Goal: Task Accomplishment & Management: Use online tool/utility

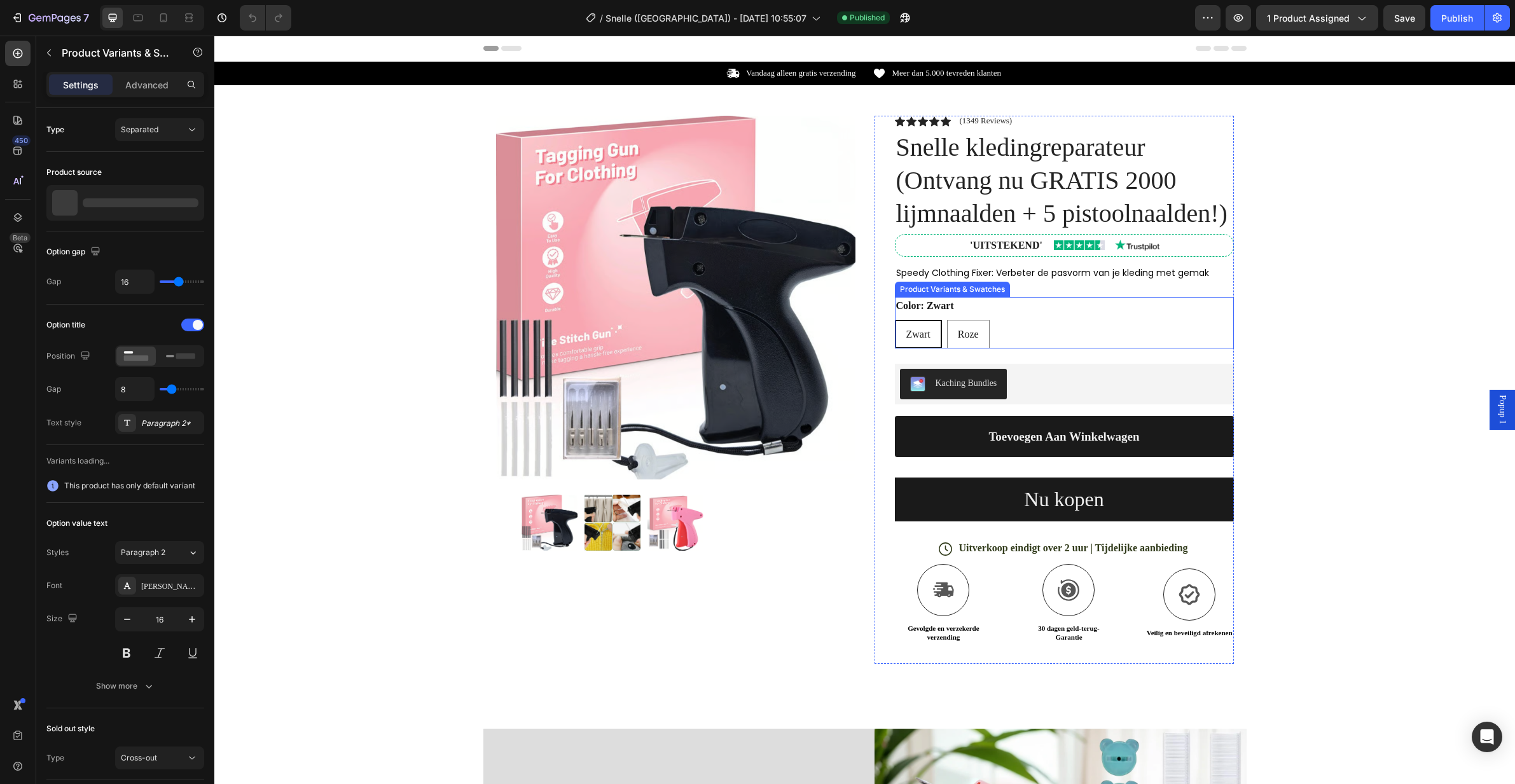
click at [1012, 330] on div "Zwart Zwart Zwart Roze Roze Roze" at bounding box center [1064, 334] width 339 height 28
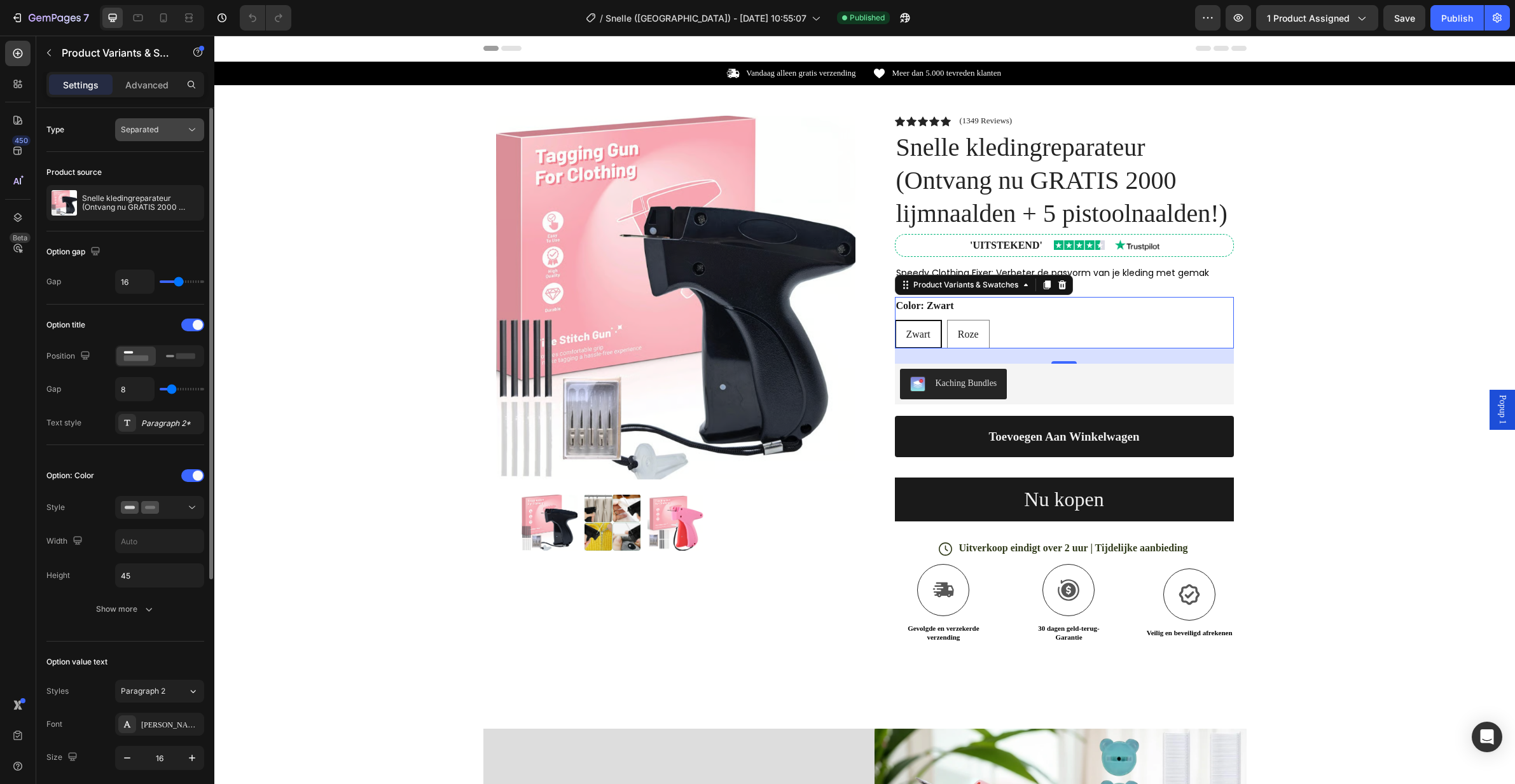
click at [154, 138] on button "Separated" at bounding box center [160, 130] width 89 height 23
click at [79, 135] on div "Type Separated" at bounding box center [125, 130] width 158 height 23
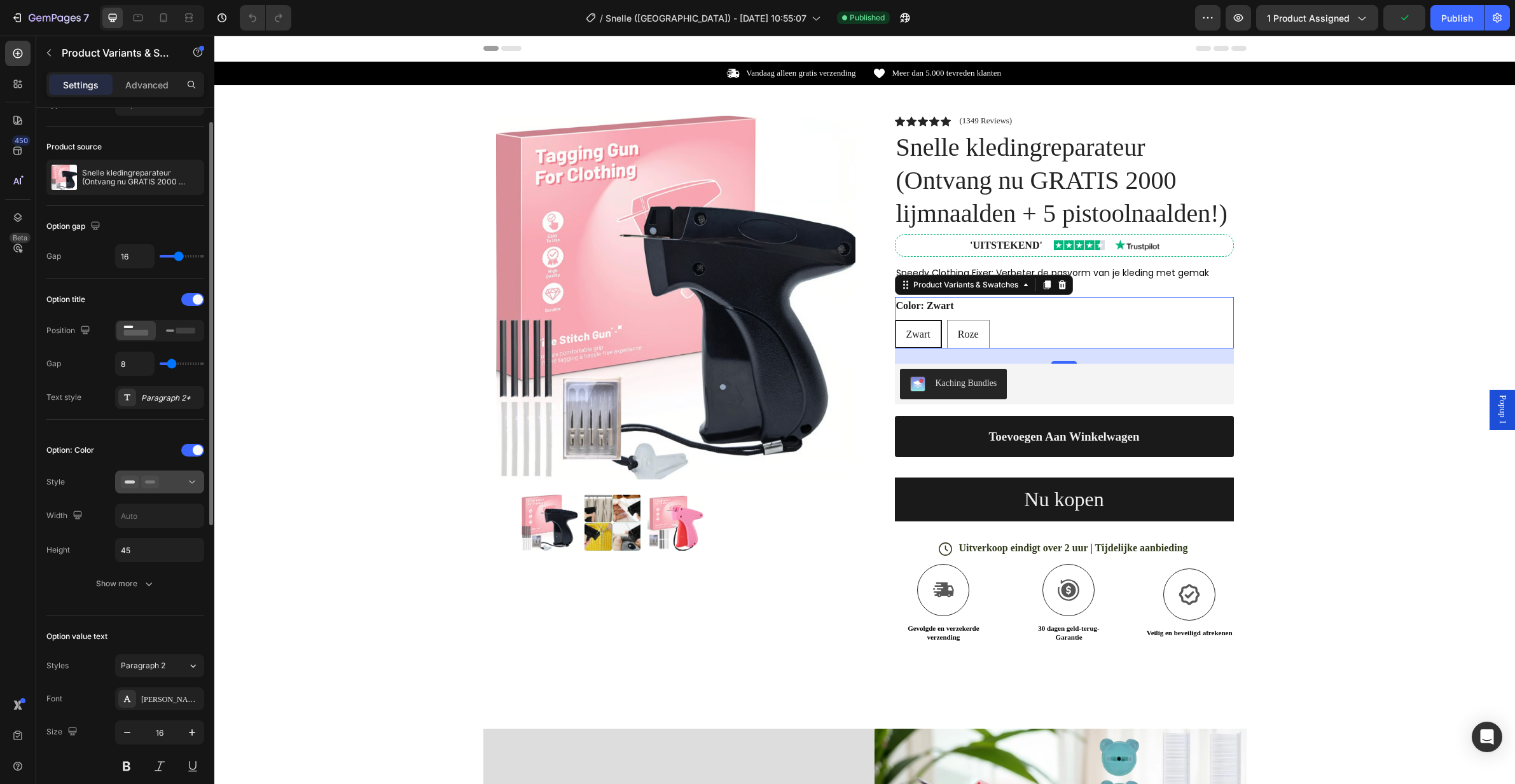
click at [157, 480] on div at bounding box center [159, 482] width 78 height 13
click at [82, 472] on div "Style" at bounding box center [125, 482] width 158 height 23
click at [1450, 12] on div "Publish" at bounding box center [1457, 18] width 32 height 13
click at [142, 490] on button at bounding box center [160, 482] width 89 height 23
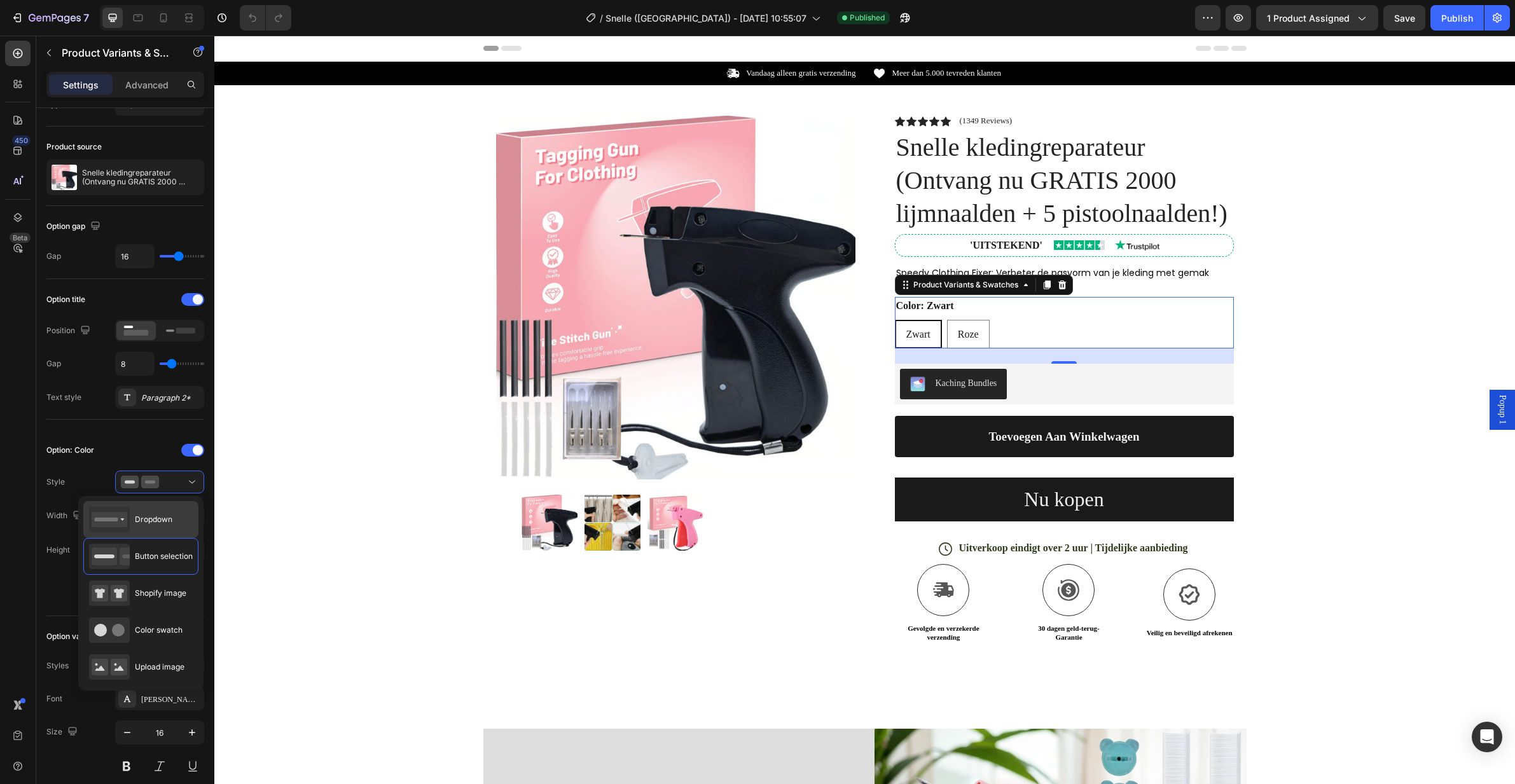
click at [145, 528] on div "Dropdown" at bounding box center [131, 519] width 83 height 25
type input "100%"
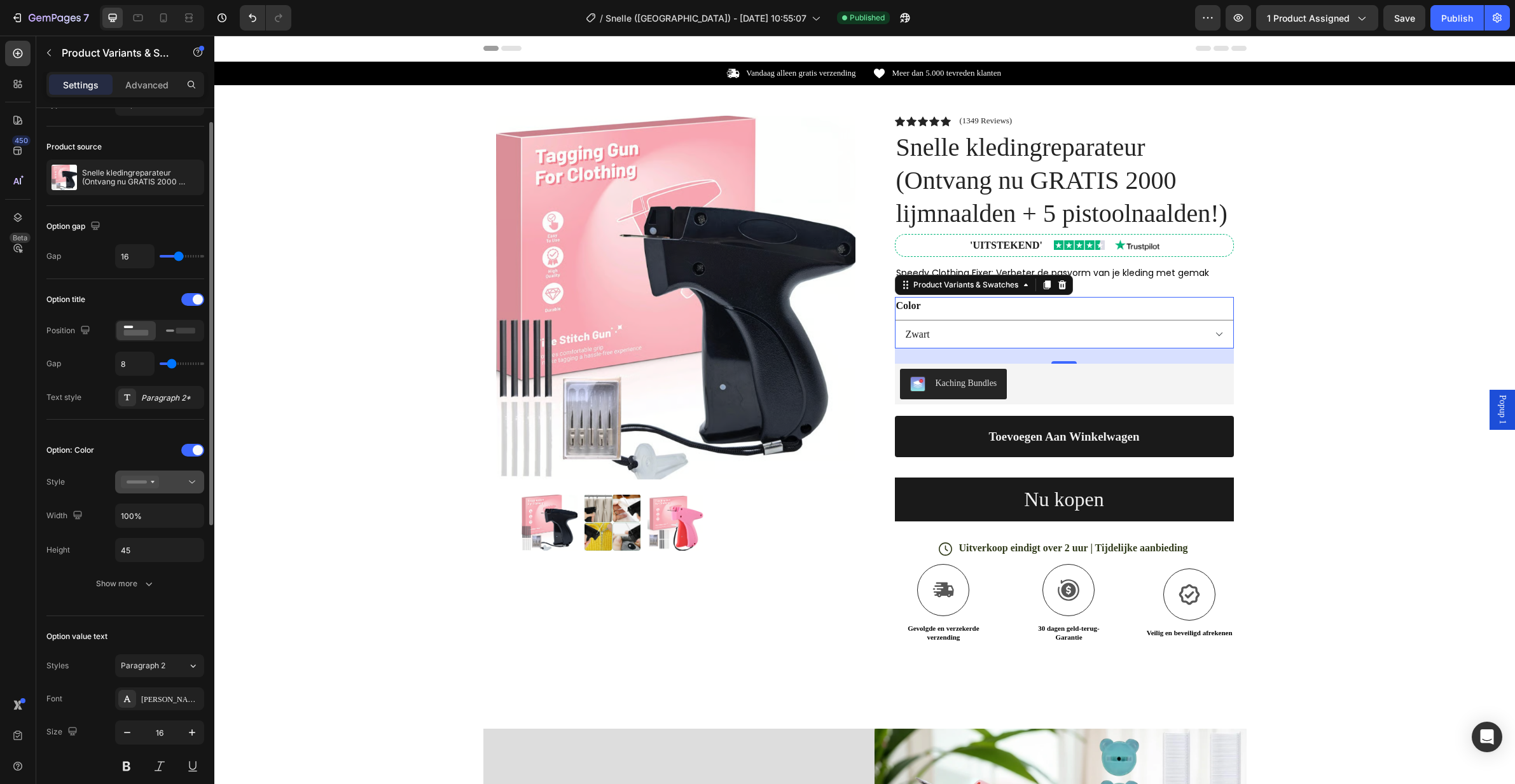
click at [154, 490] on button at bounding box center [160, 482] width 89 height 23
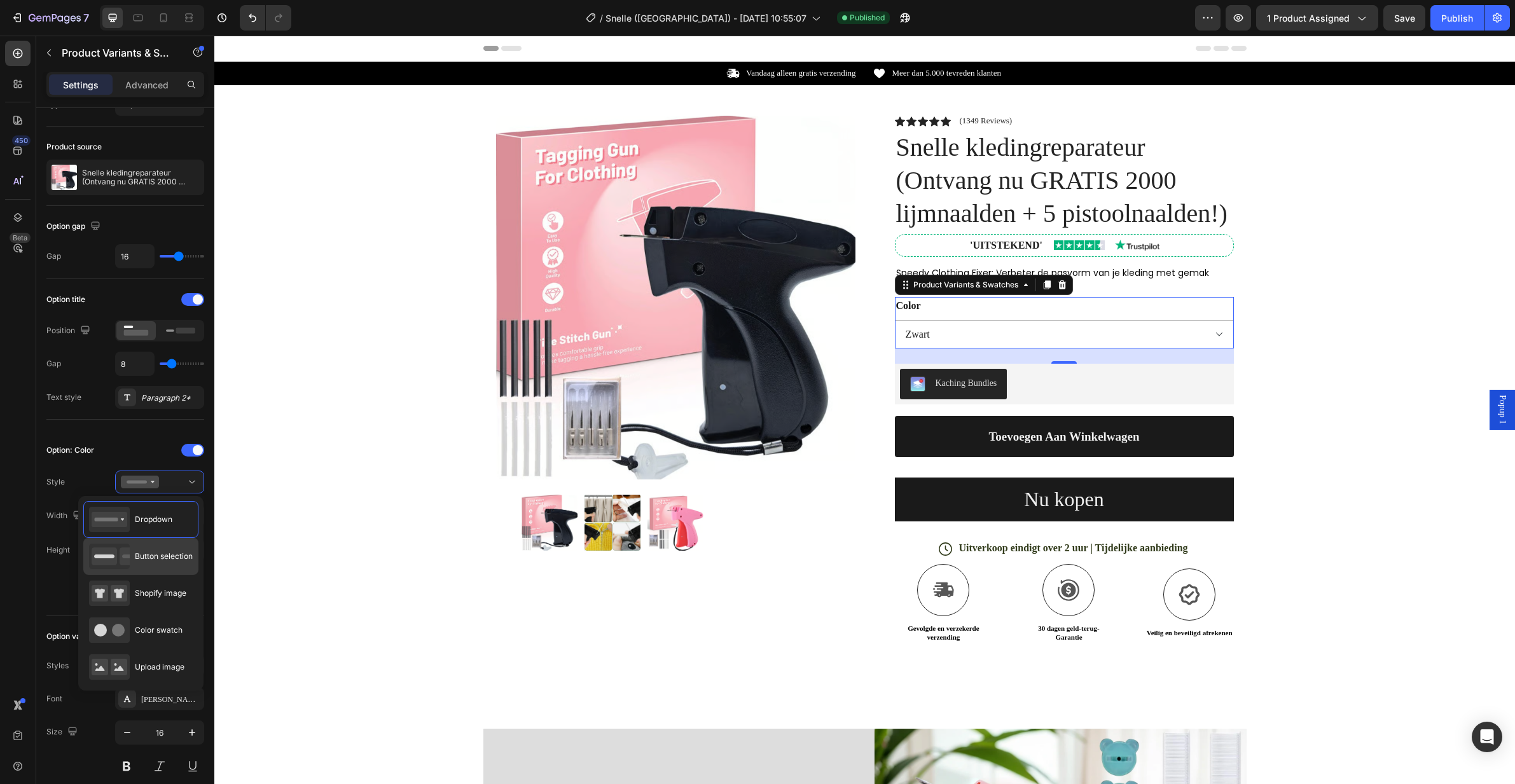
click at [159, 552] on span "Button selection" at bounding box center [163, 556] width 58 height 12
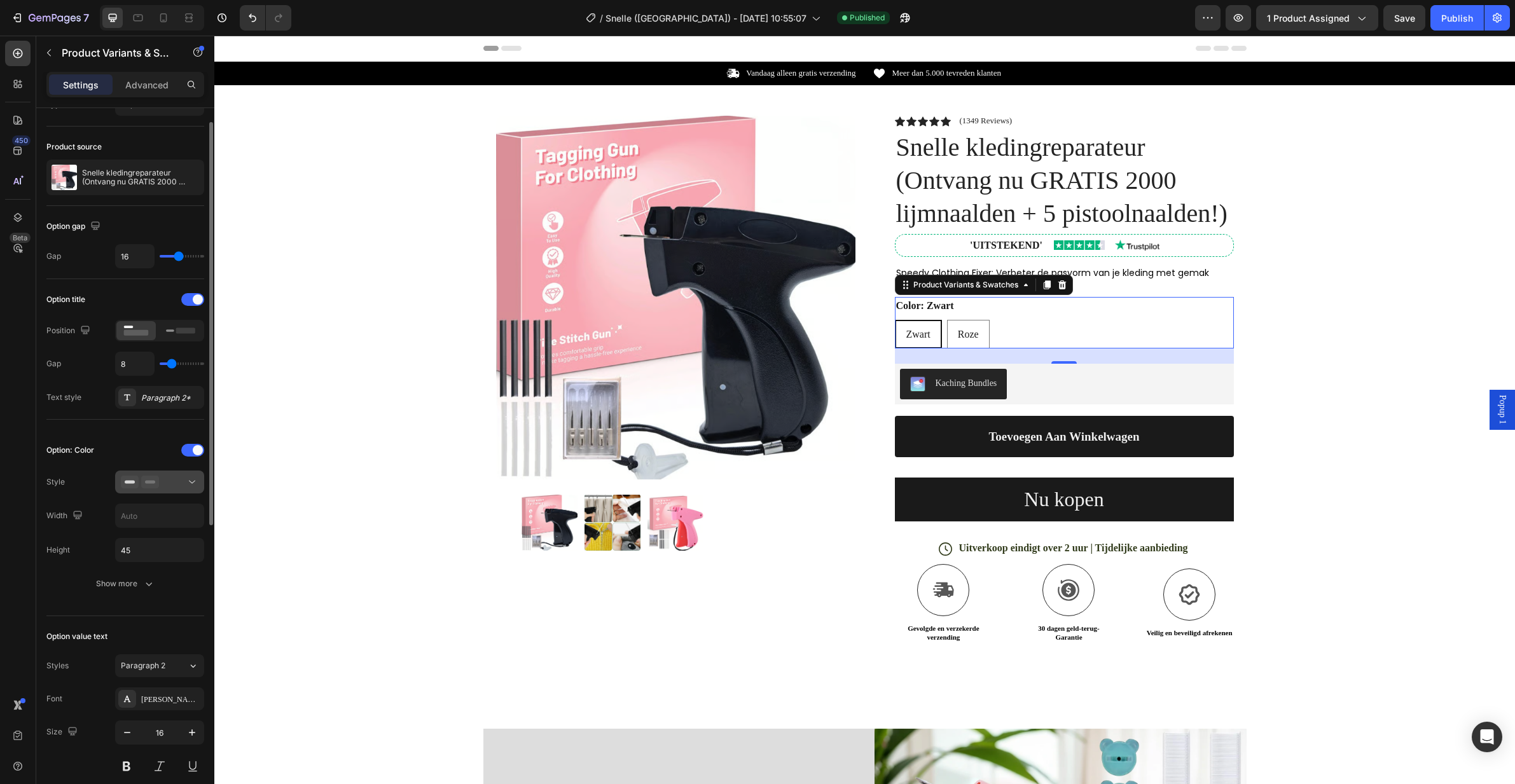
click at [153, 484] on icon at bounding box center [150, 482] width 18 height 13
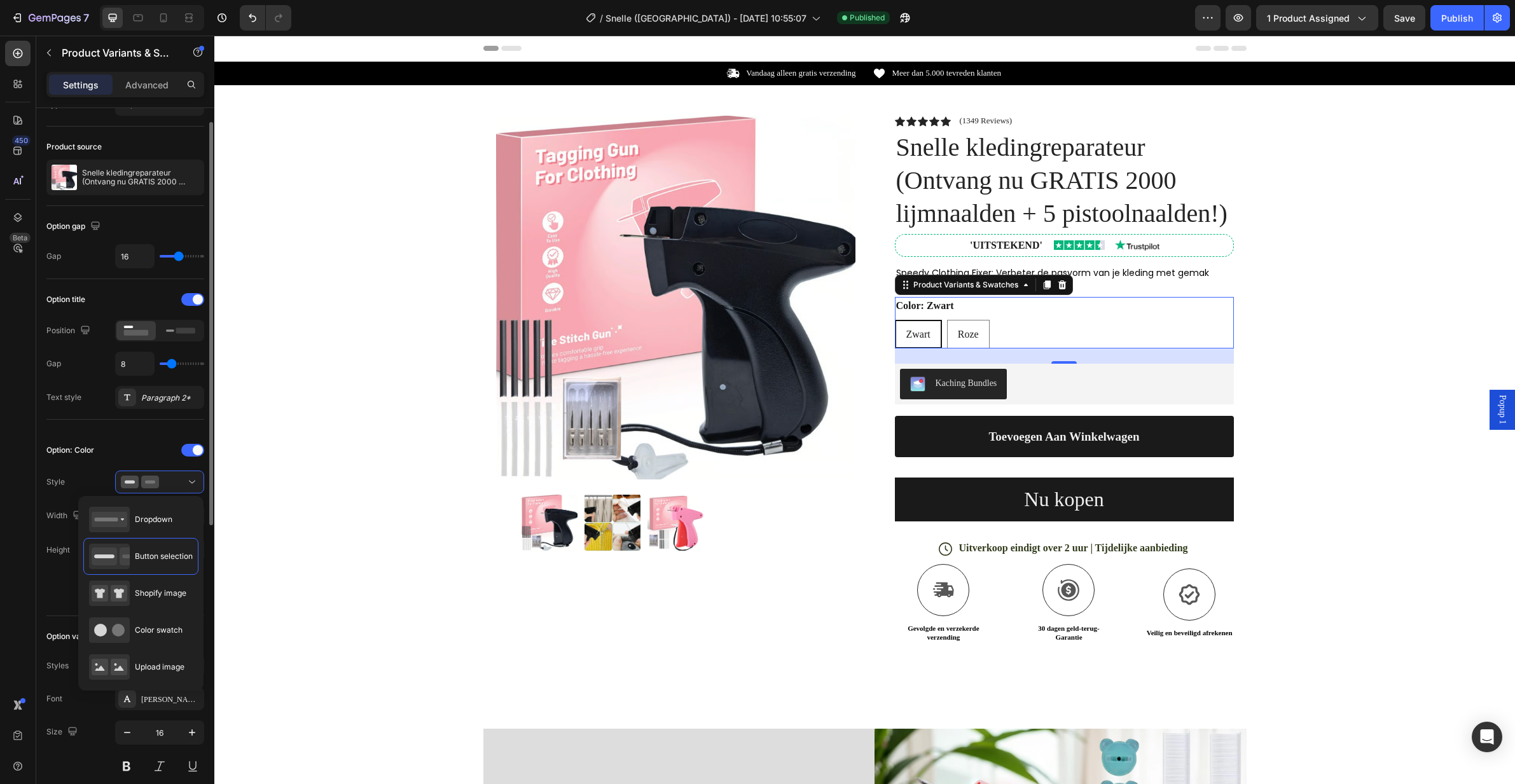
click at [84, 470] on div "Option: Color Style Width Height 45 Show more" at bounding box center [125, 518] width 158 height 155
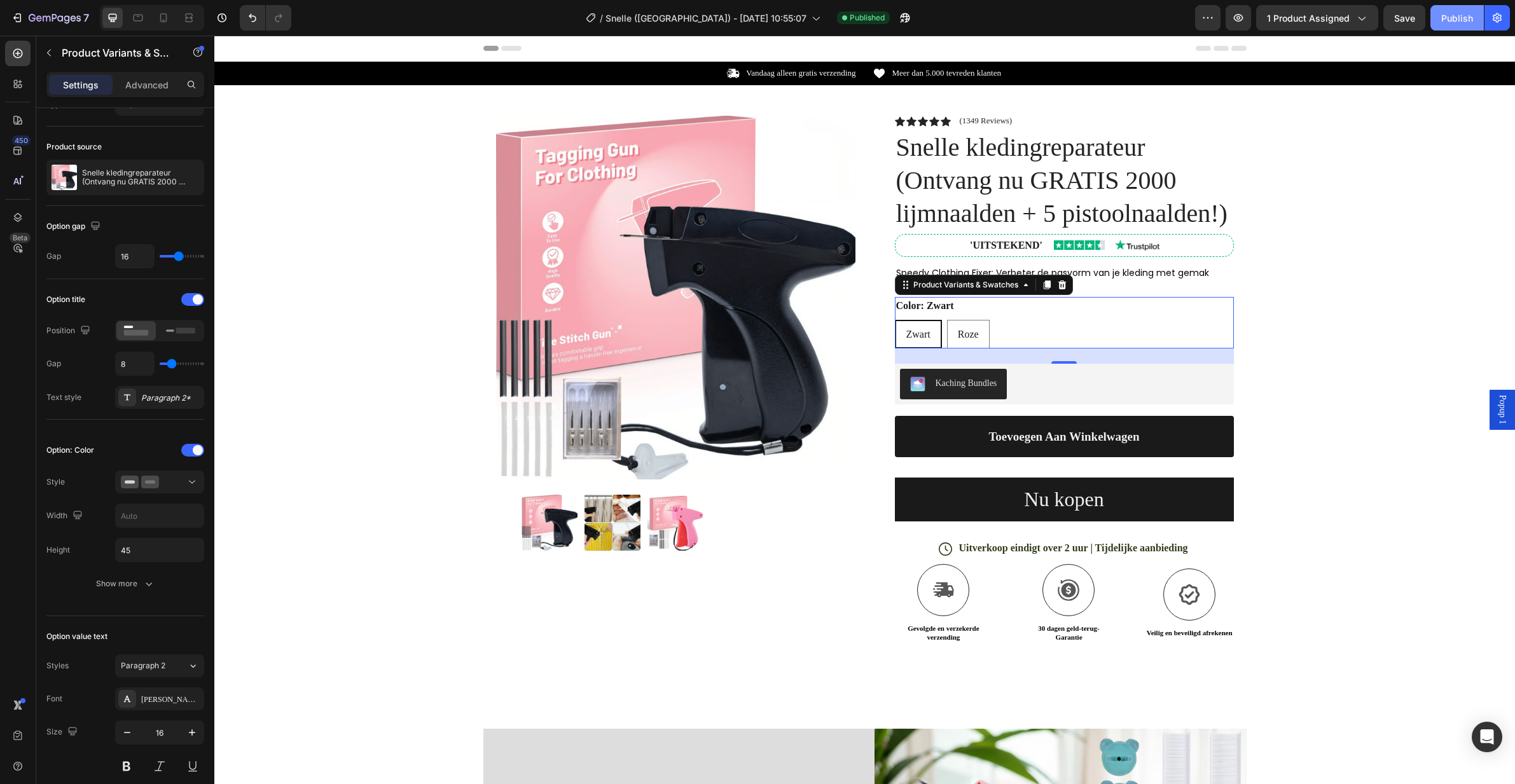
click at [1457, 28] on button "Publish" at bounding box center [1457, 18] width 53 height 25
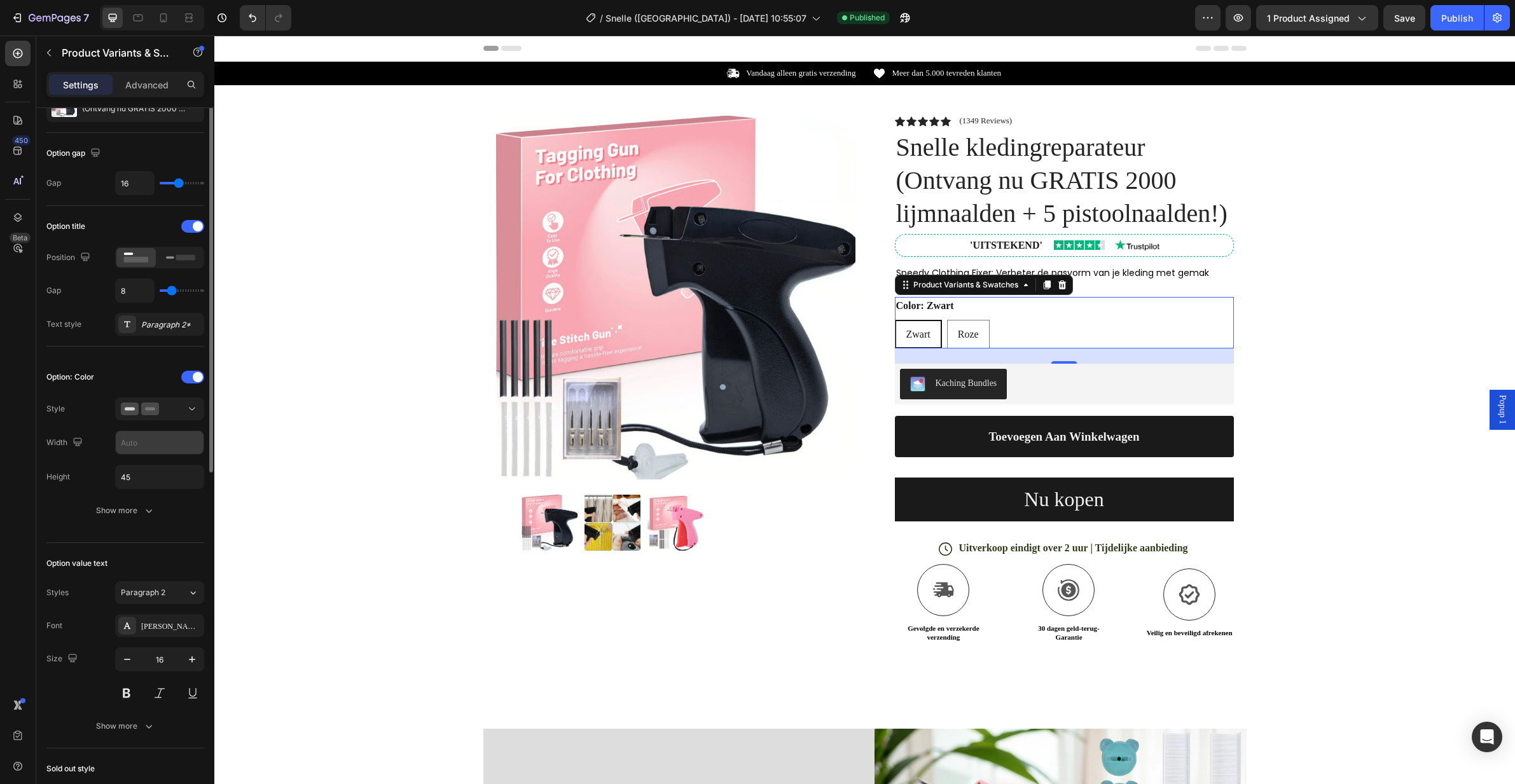
scroll to position [0, 0]
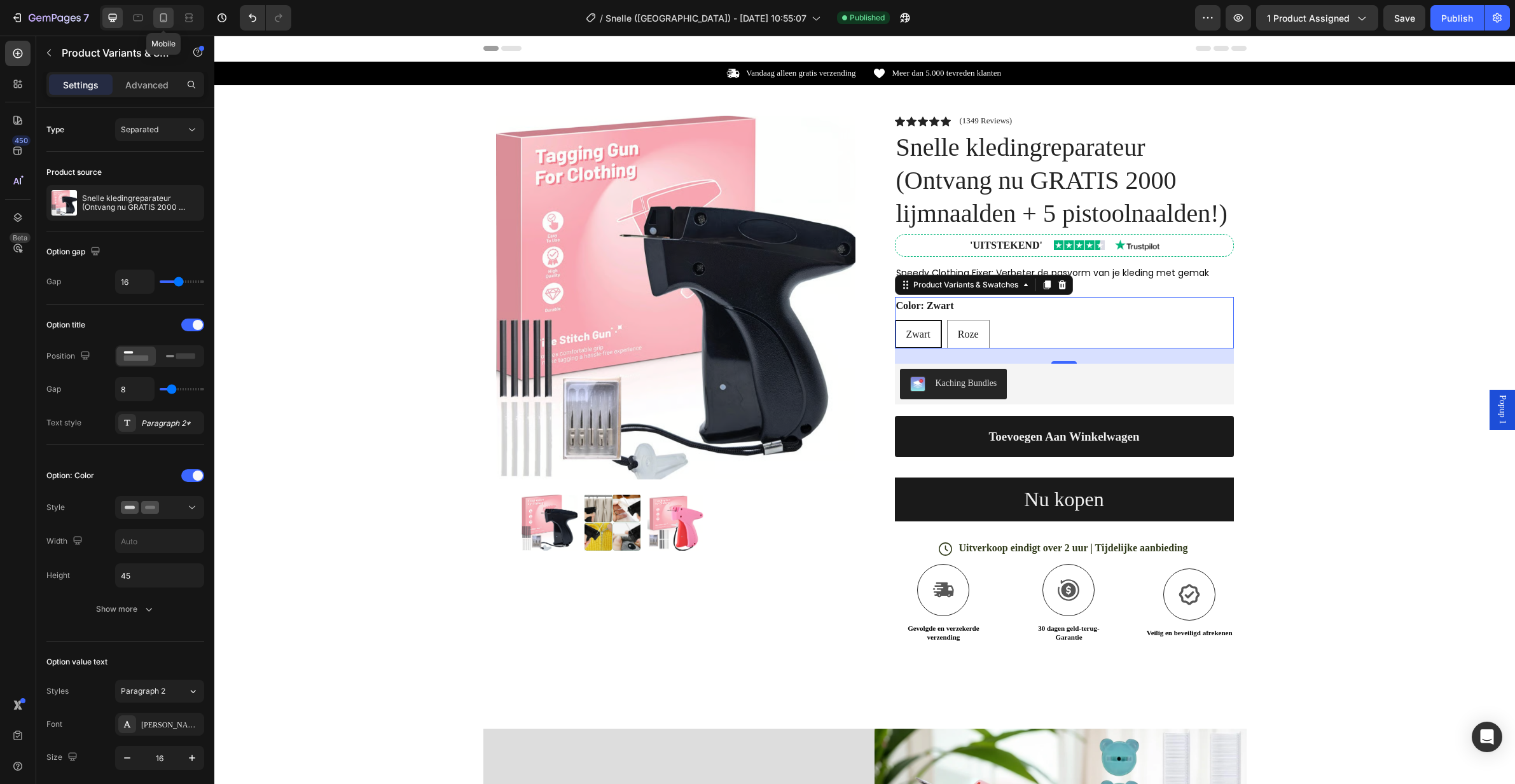
click at [161, 25] on div at bounding box center [163, 18] width 20 height 20
type input "14"
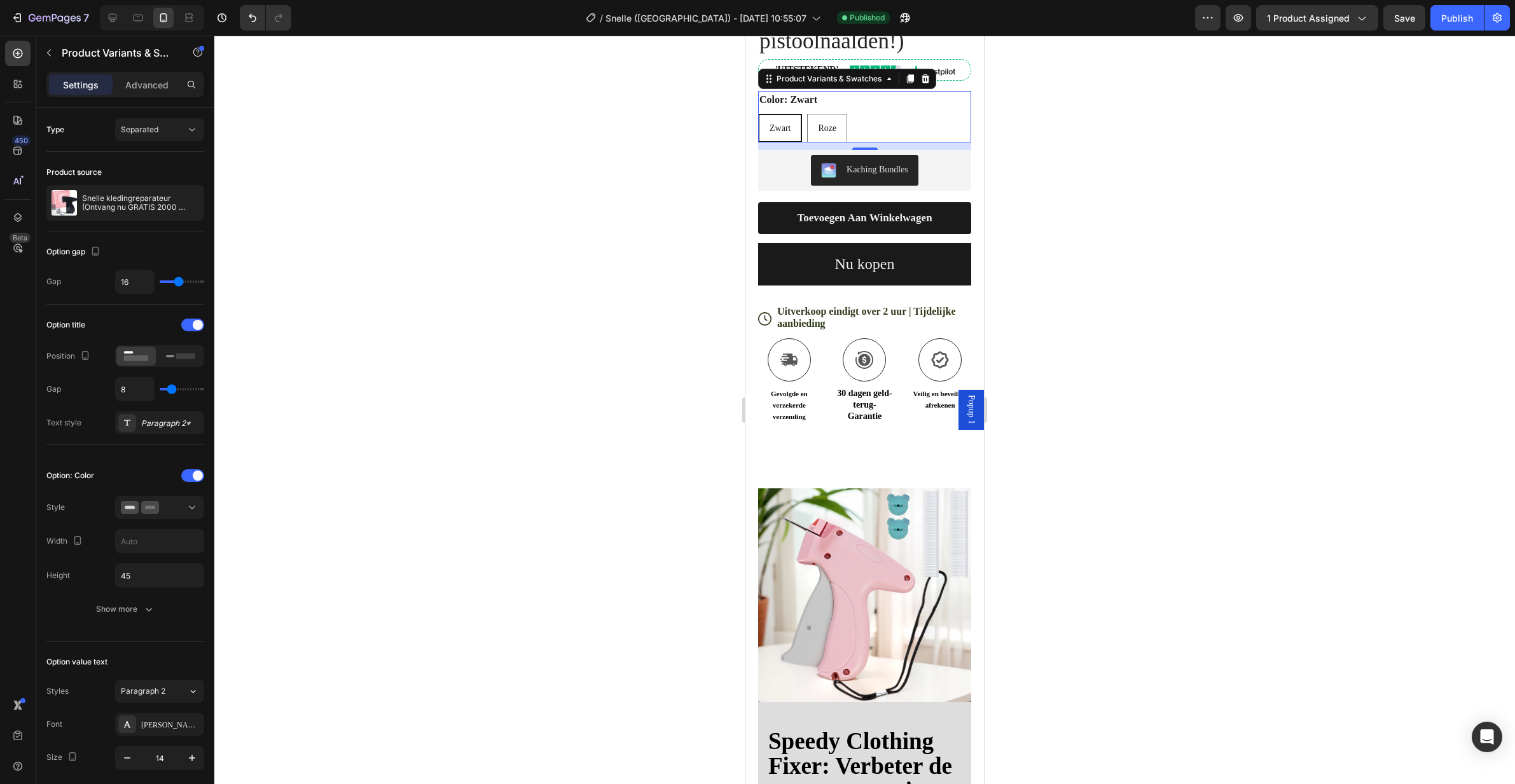
scroll to position [475, 0]
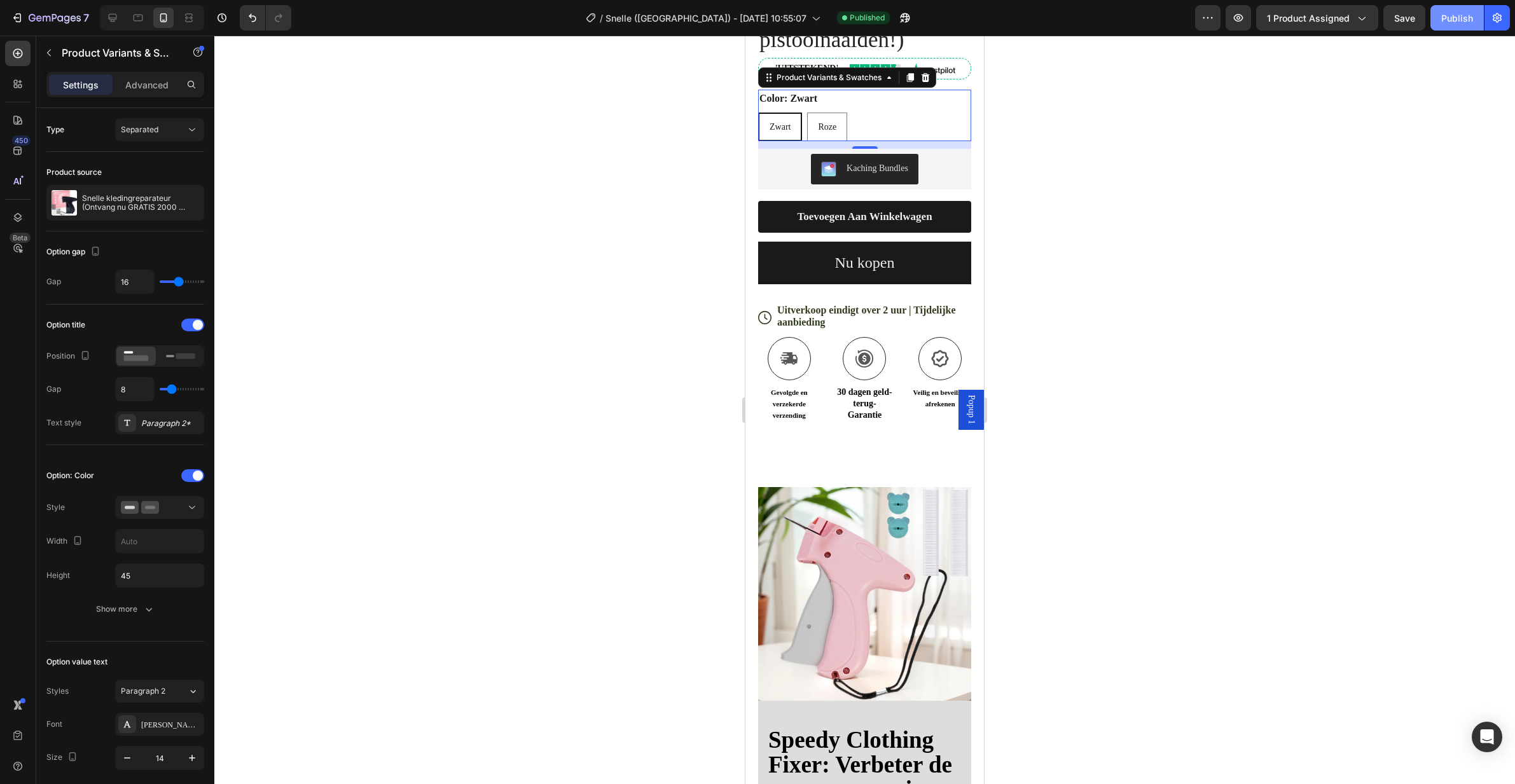
click at [1461, 20] on div "Publish" at bounding box center [1457, 18] width 32 height 13
click at [154, 497] on button at bounding box center [160, 507] width 89 height 23
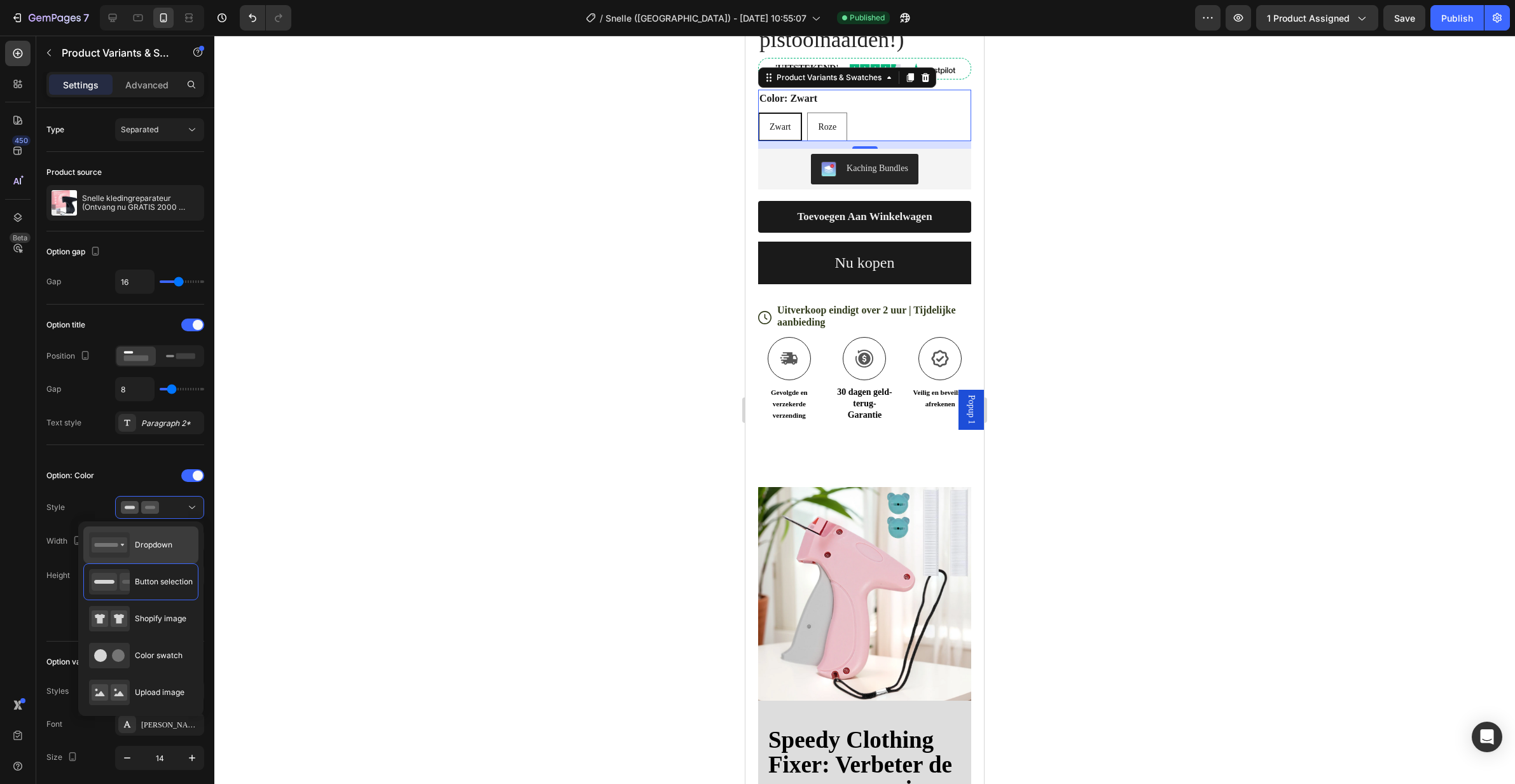
click at [128, 533] on icon at bounding box center [109, 545] width 41 height 25
type input "100%"
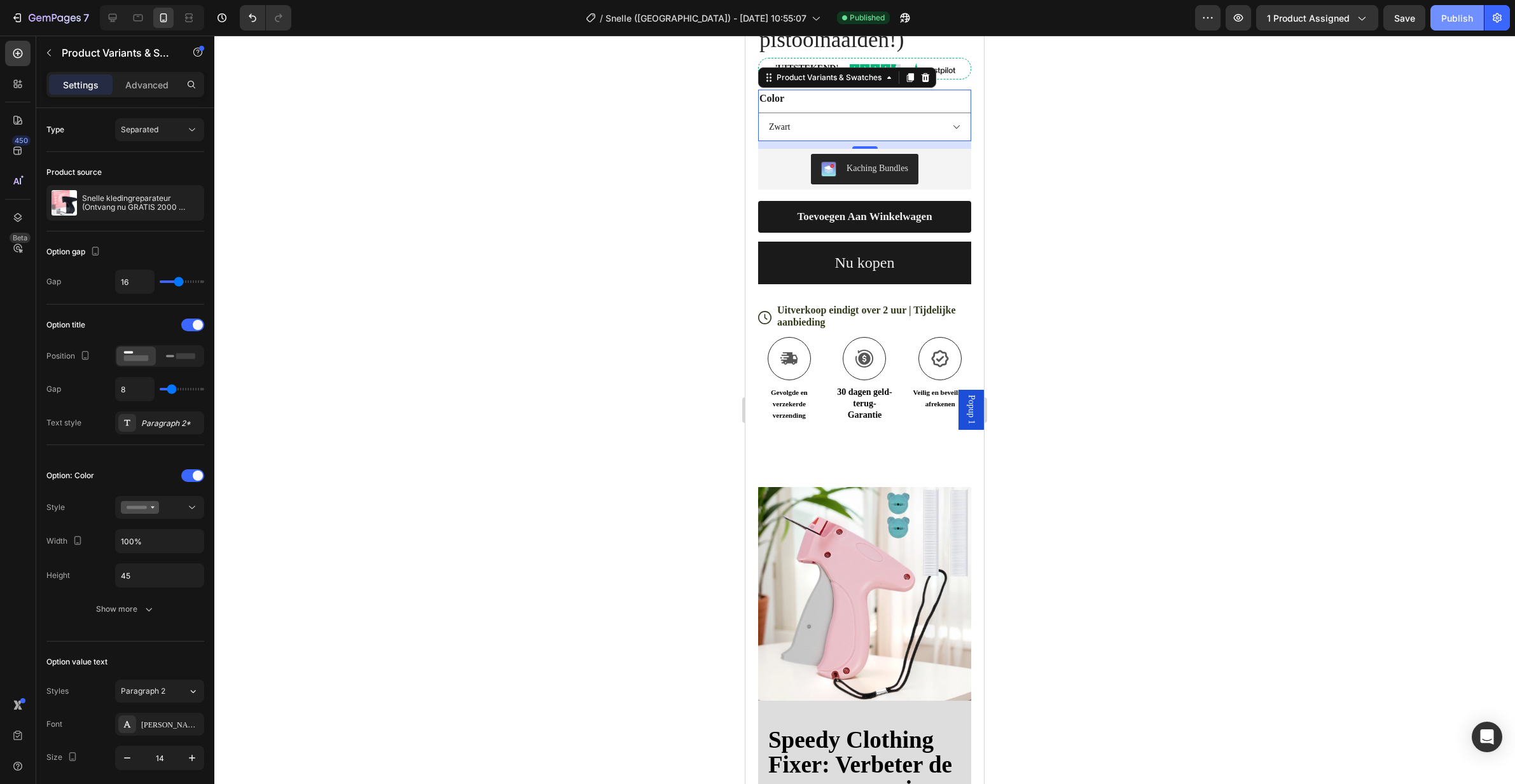
click at [1454, 13] on div "Publish" at bounding box center [1457, 18] width 32 height 13
click at [112, 14] on icon at bounding box center [112, 18] width 8 height 8
type input "16"
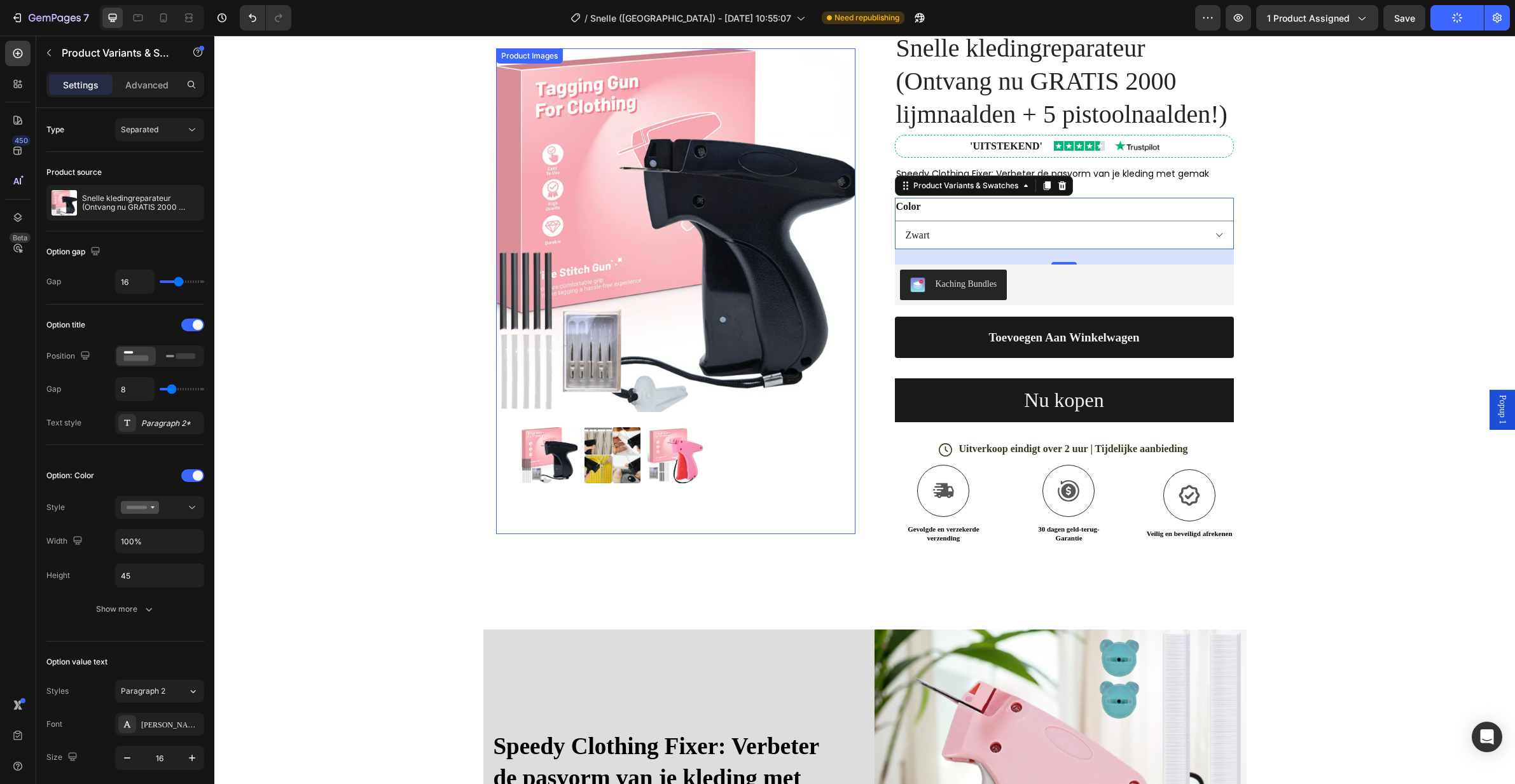
scroll to position [98, 0]
click at [153, 503] on icon at bounding box center [140, 507] width 38 height 13
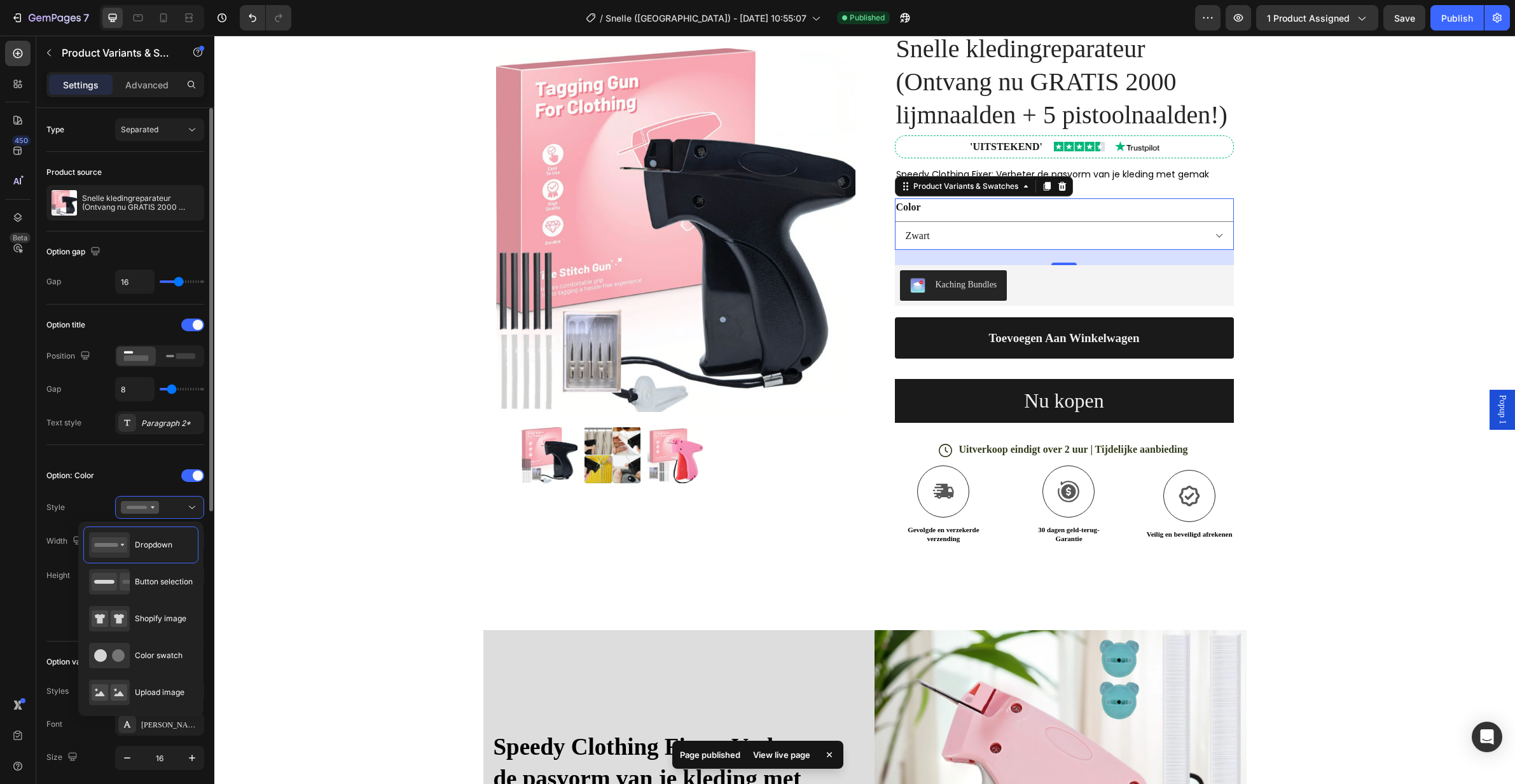
click at [105, 529] on div "Option: Color" at bounding box center [125, 540] width 158 height 24
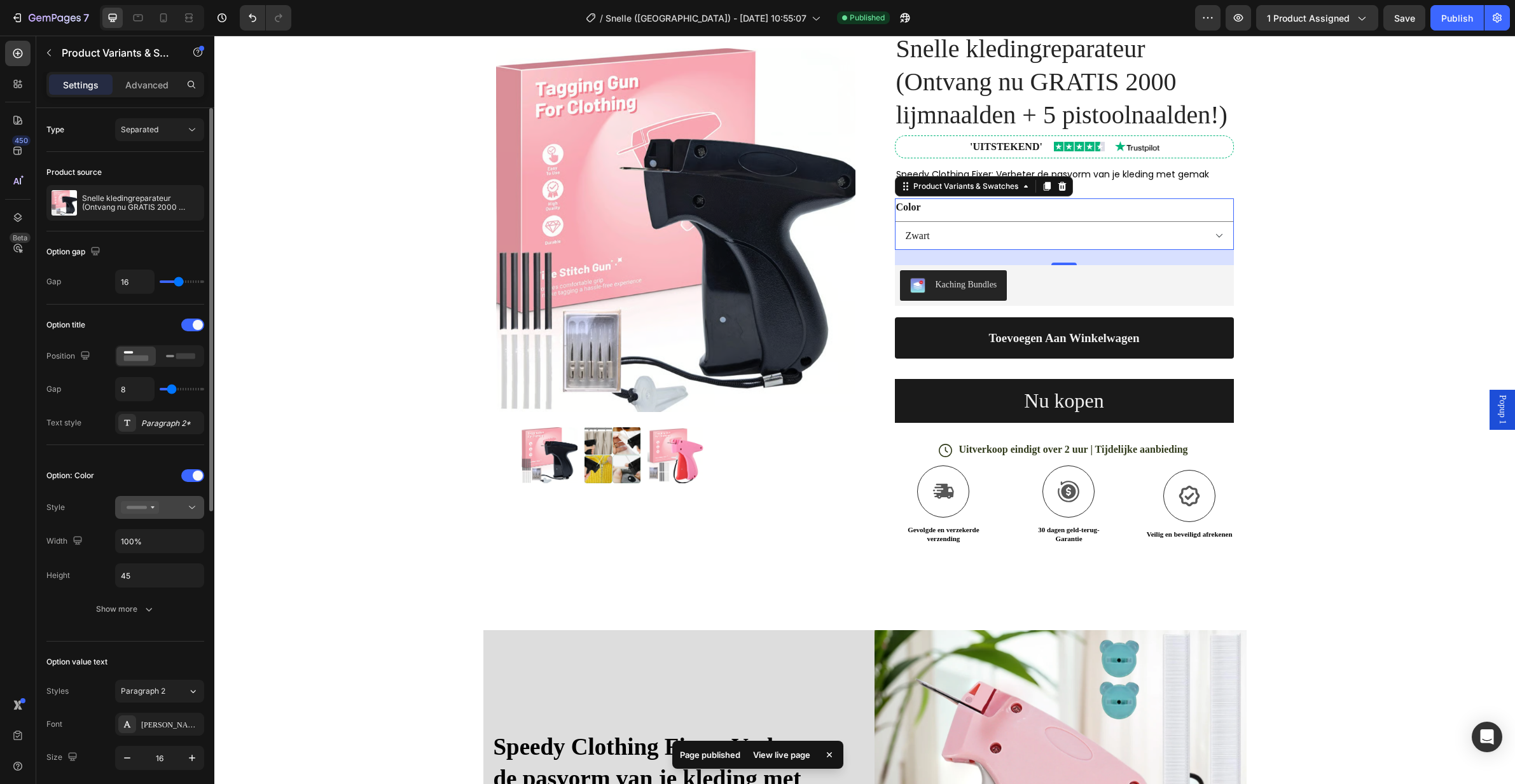
click at [142, 503] on icon at bounding box center [140, 507] width 38 height 13
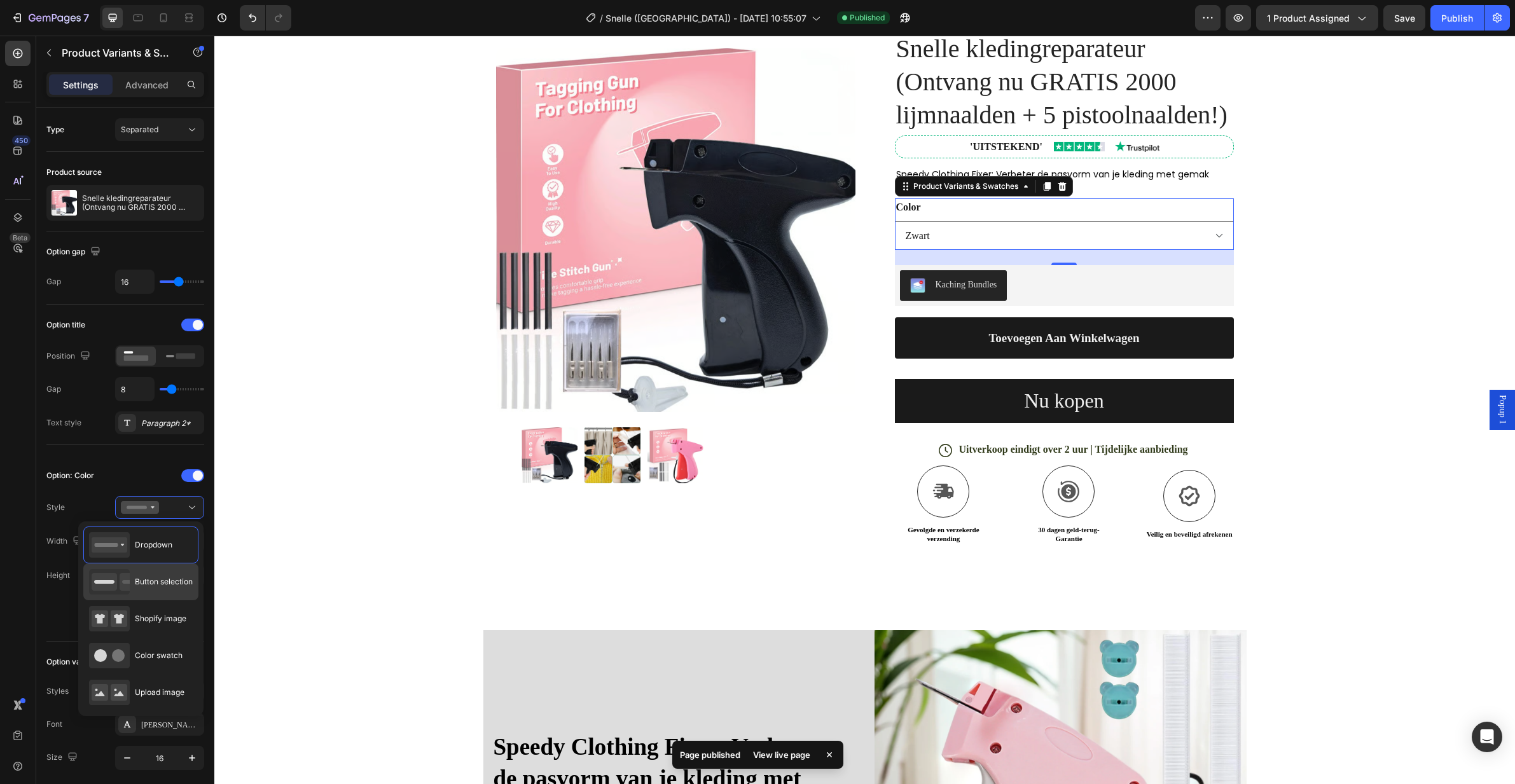
click at [161, 573] on div "Button selection" at bounding box center [141, 581] width 104 height 25
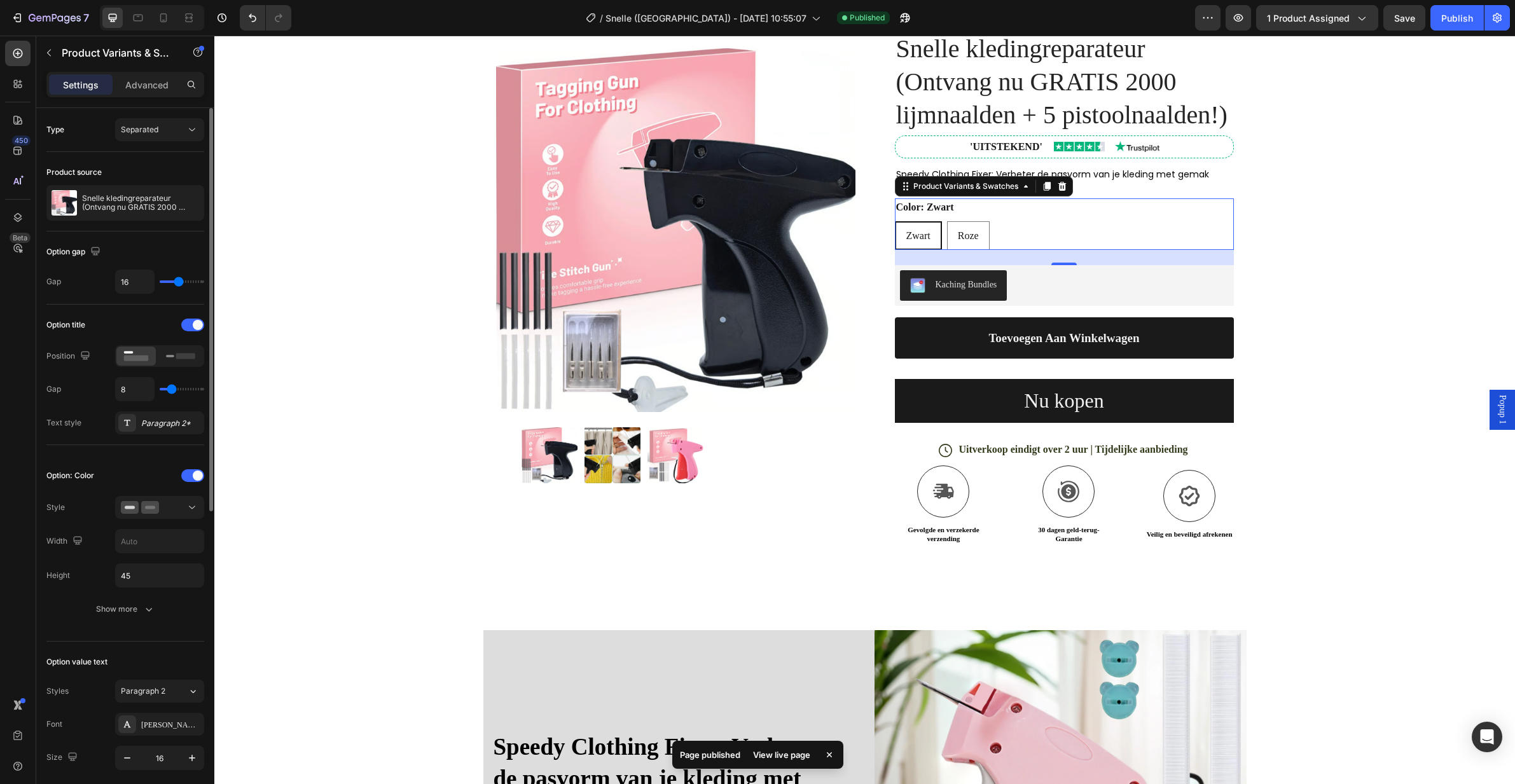
click at [116, 470] on div at bounding box center [160, 475] width 89 height 10
click at [1466, 17] on div "Publish" at bounding box center [1457, 18] width 32 height 13
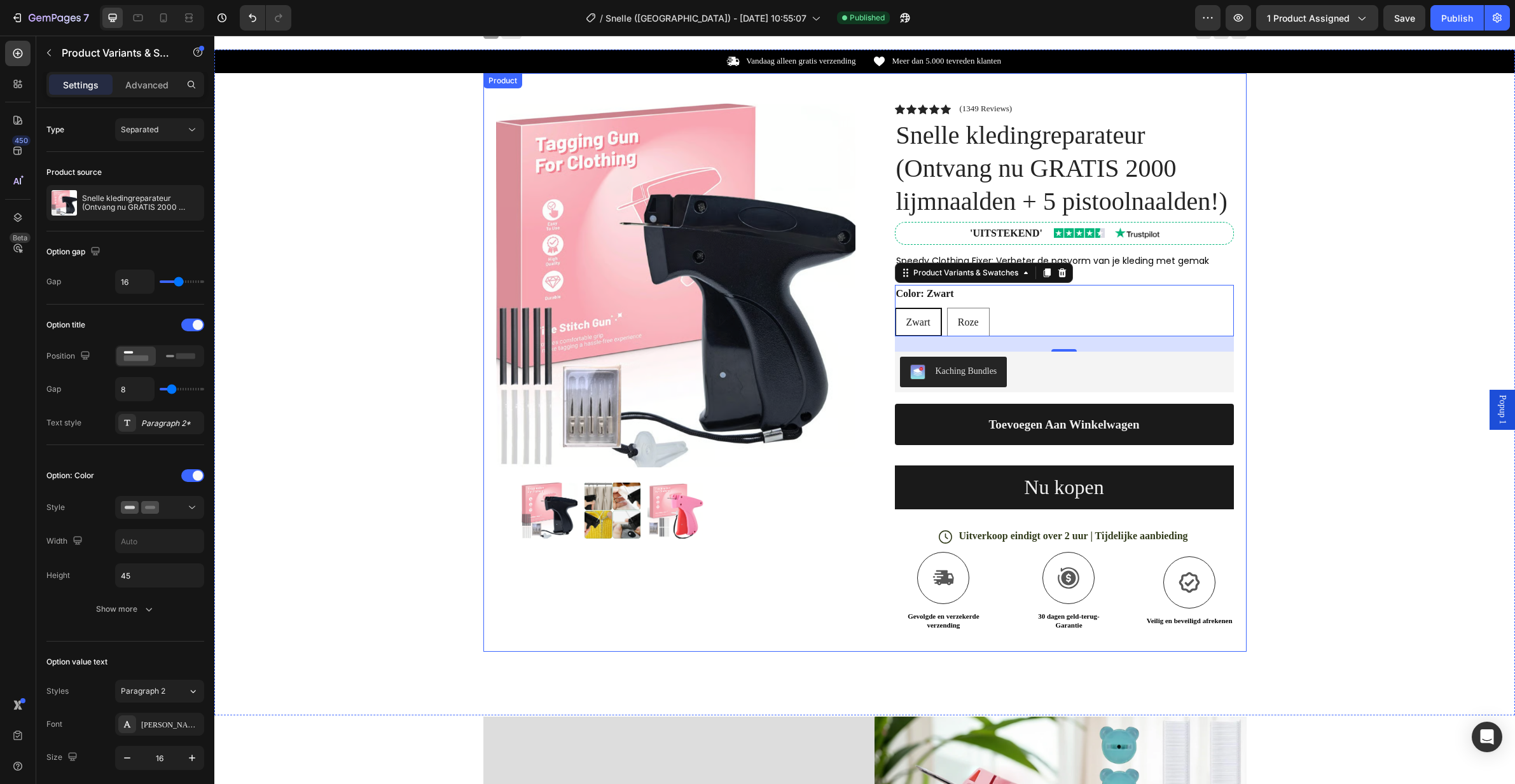
scroll to position [0, 0]
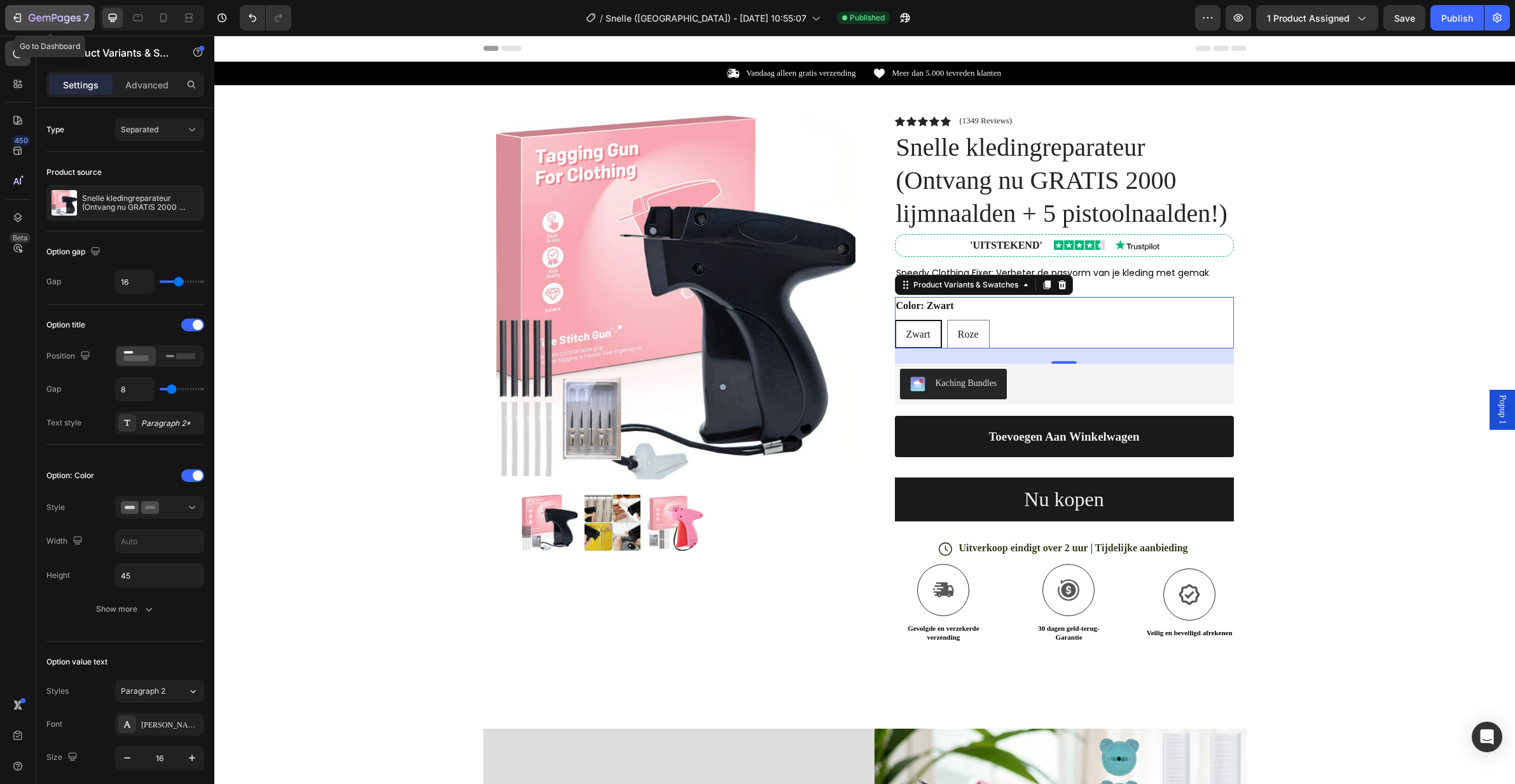
click at [40, 24] on icon "button" at bounding box center [55, 18] width 52 height 11
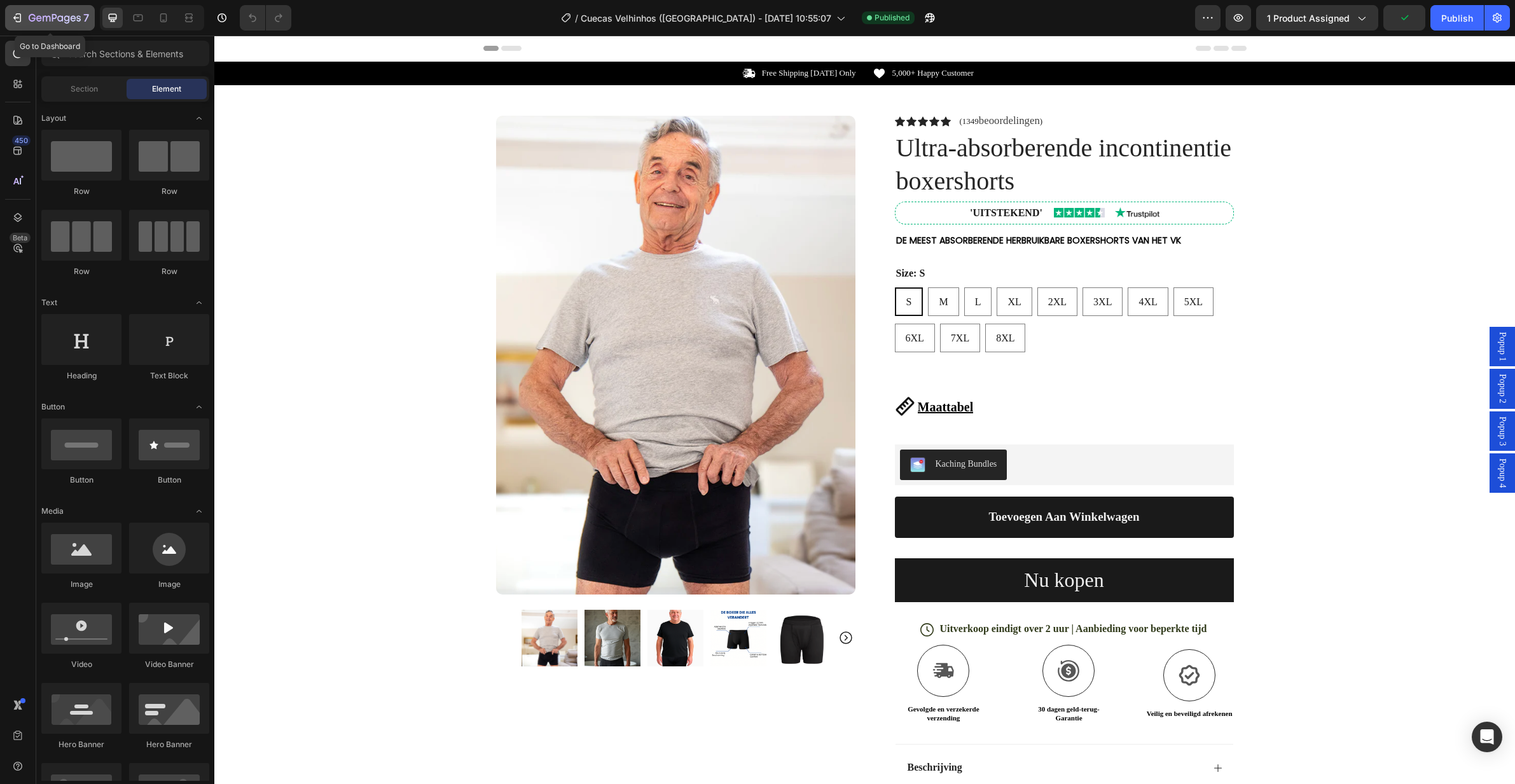
click at [42, 19] on icon "button" at bounding box center [46, 18] width 8 height 5
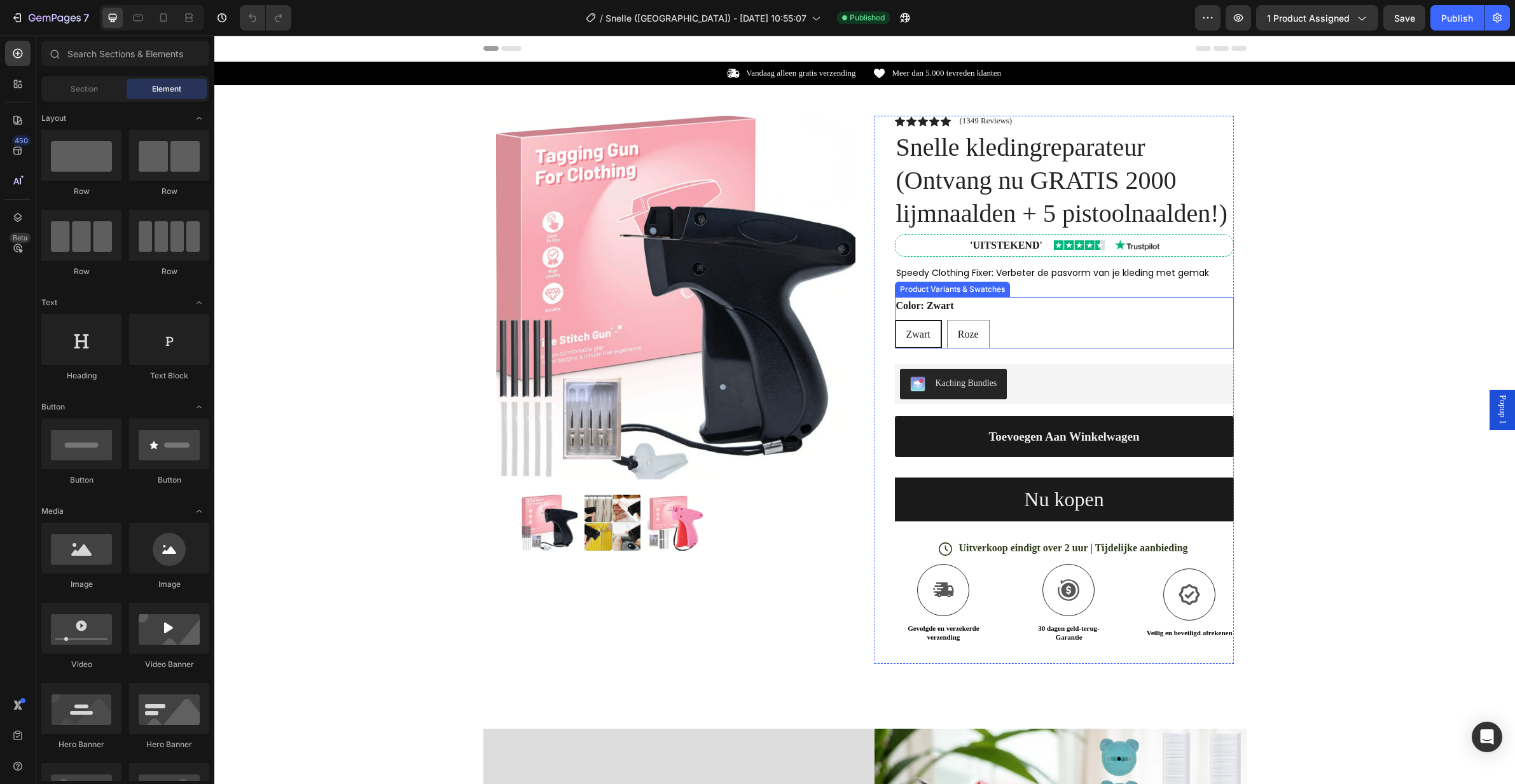
click at [1082, 325] on div "Zwart Zwart Zwart Roze Roze Roze" at bounding box center [1064, 334] width 339 height 28
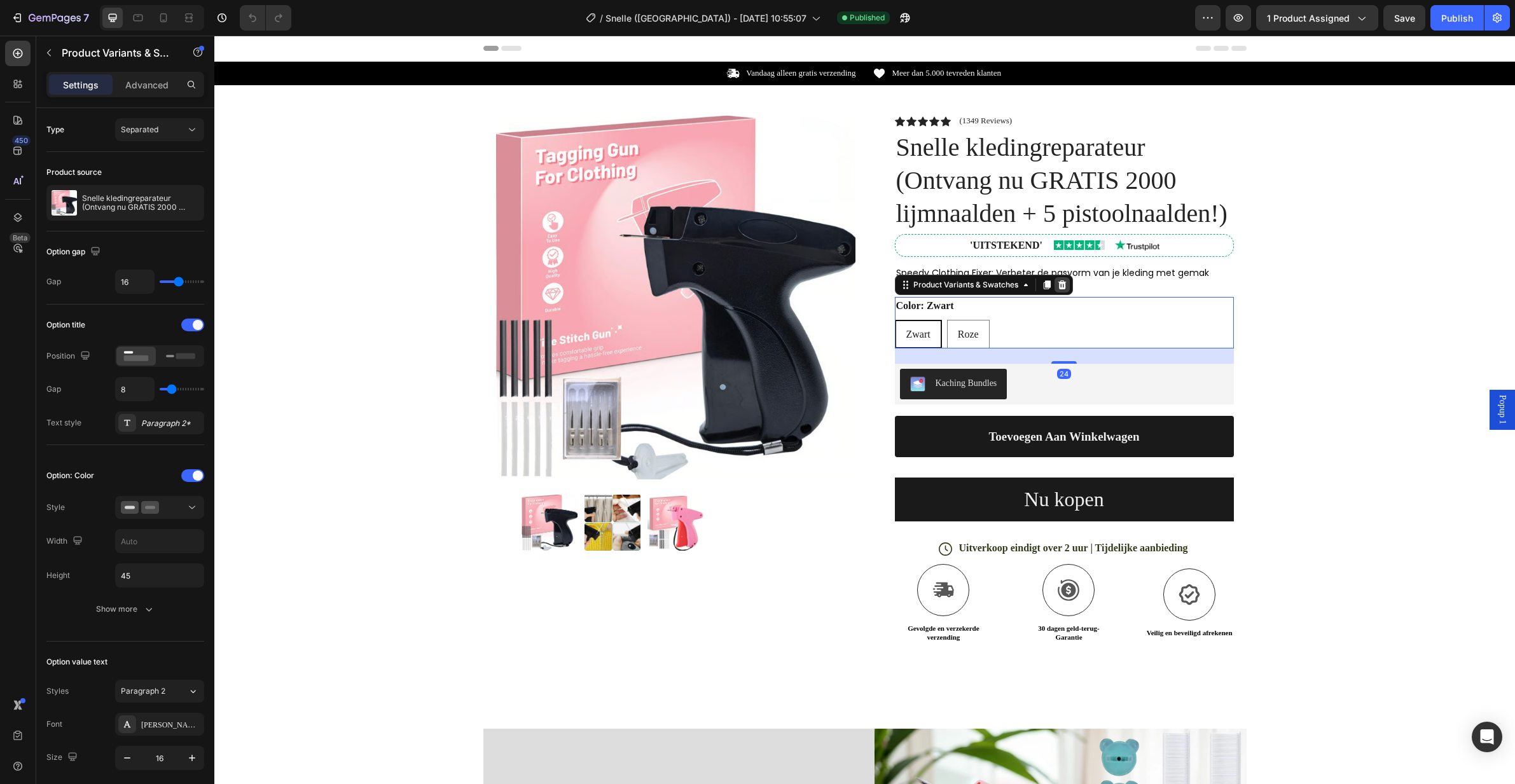
click at [1058, 286] on icon at bounding box center [1061, 284] width 10 height 10
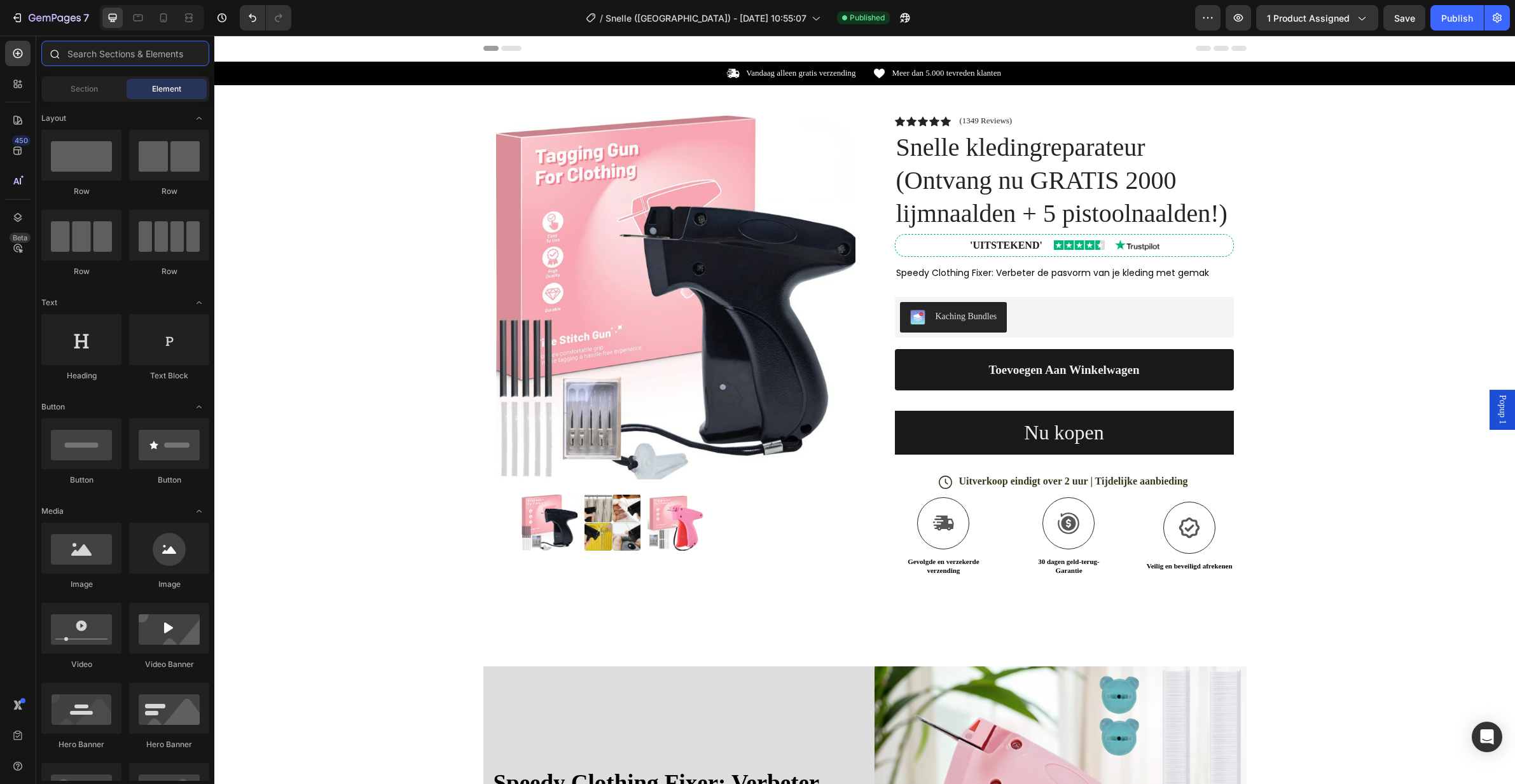
click at [142, 51] on input "text" at bounding box center [125, 53] width 168 height 25
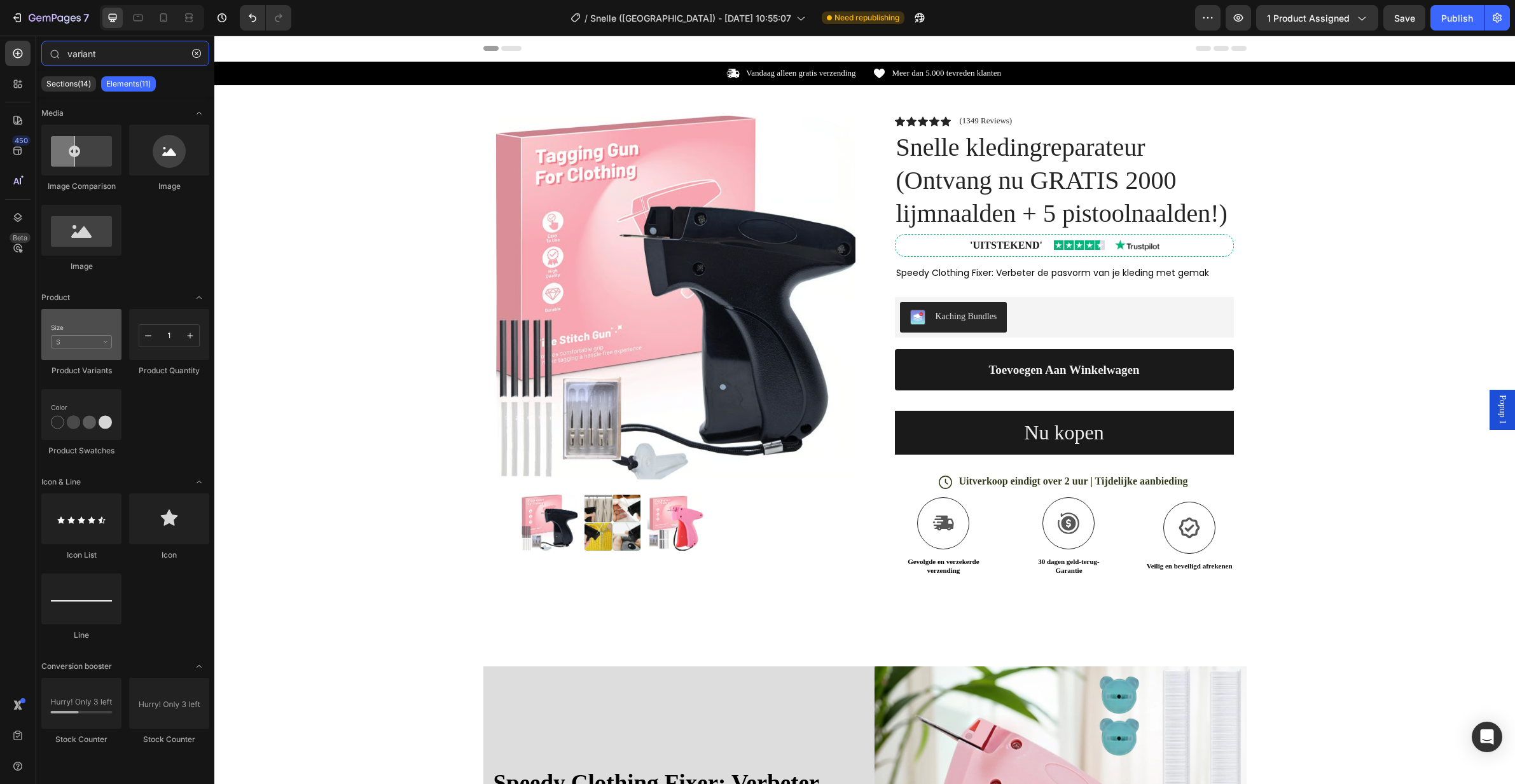
type input "variant"
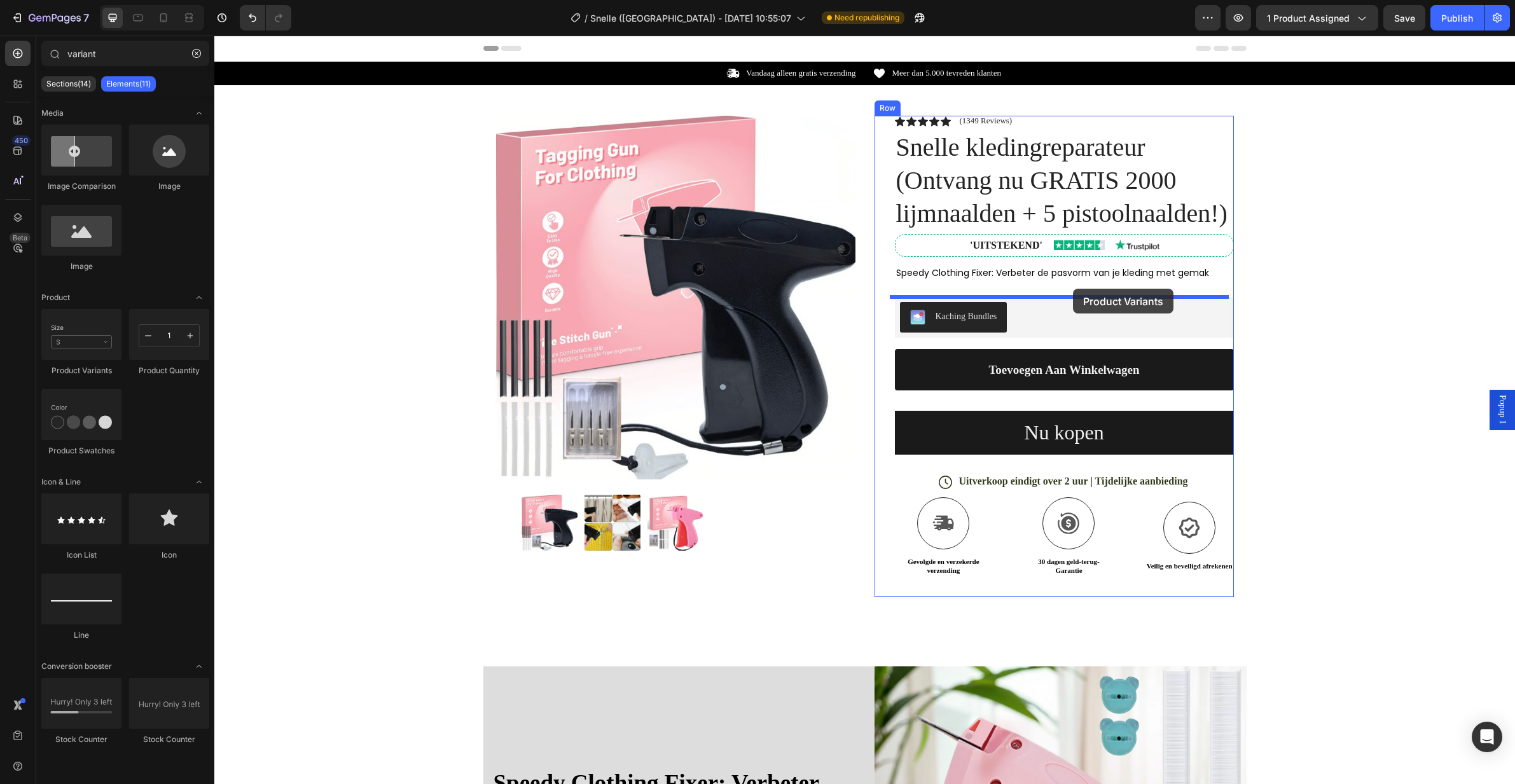
drag, startPoint x: 296, startPoint y: 377, endPoint x: 1070, endPoint y: 291, distance: 778.8
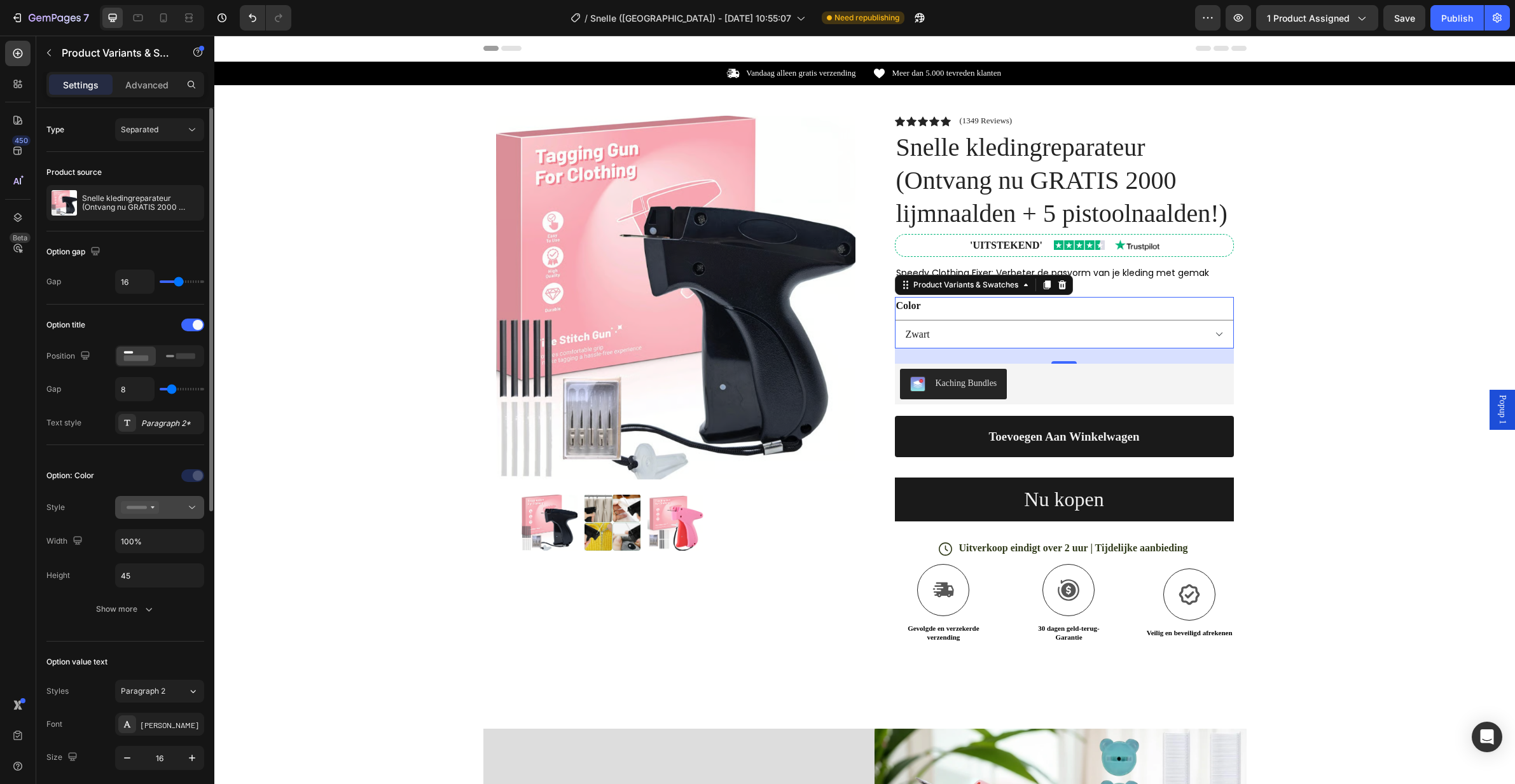
click at [148, 503] on icon at bounding box center [140, 507] width 38 height 13
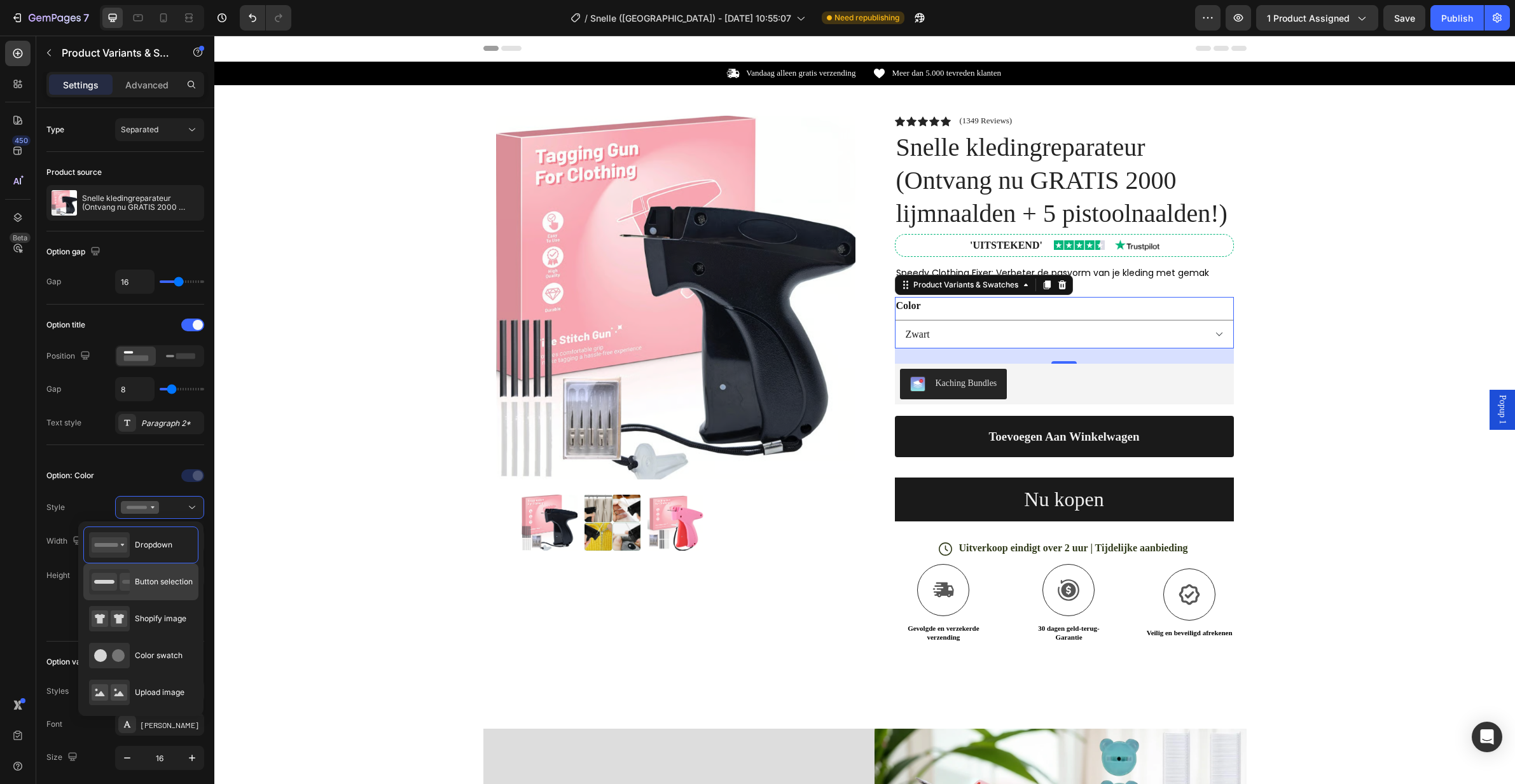
click at [153, 586] on span "Button selection" at bounding box center [163, 582] width 58 height 12
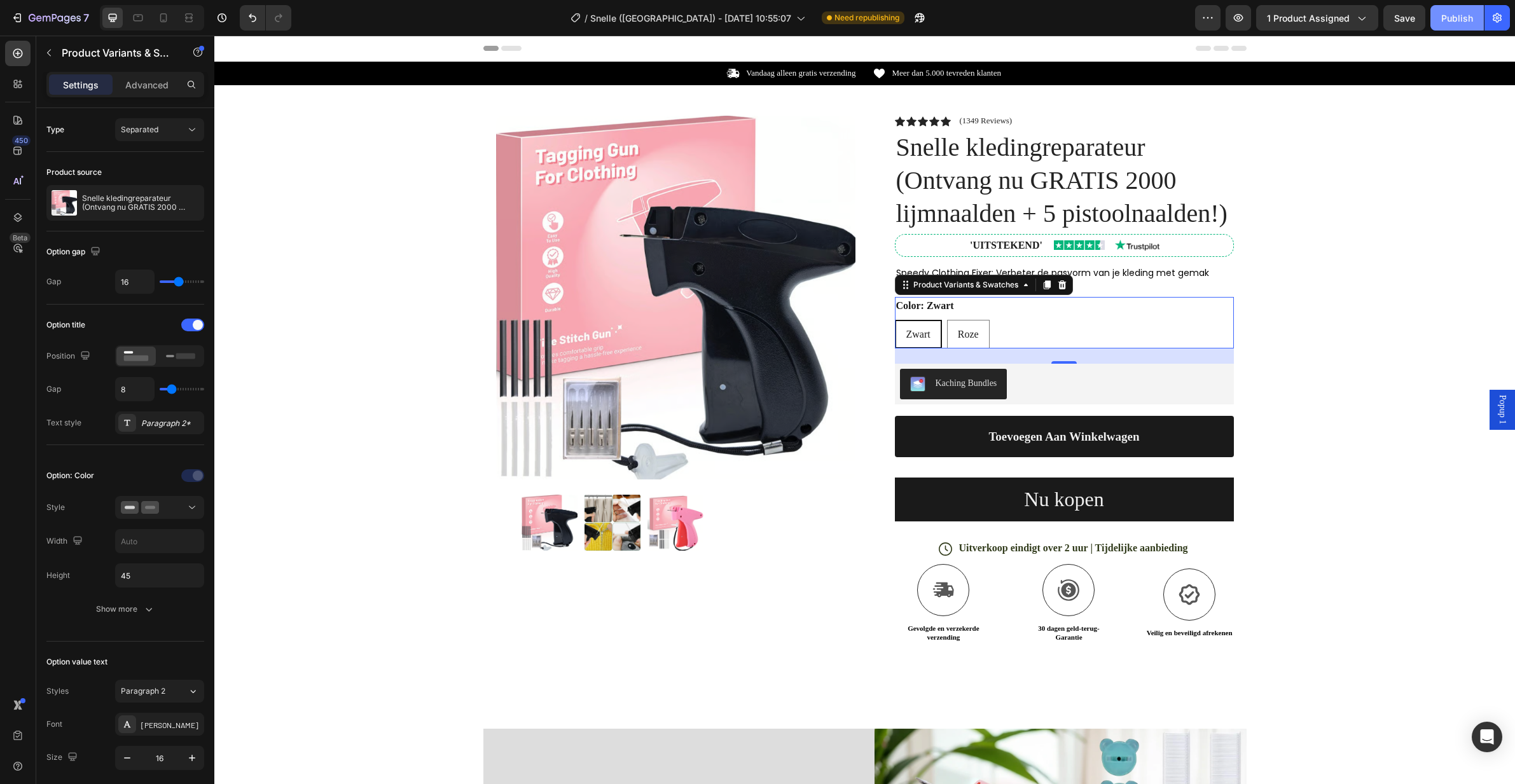
click at [1468, 16] on div "Publish" at bounding box center [1457, 18] width 32 height 13
click at [58, 50] on button "button" at bounding box center [48, 52] width 20 height 20
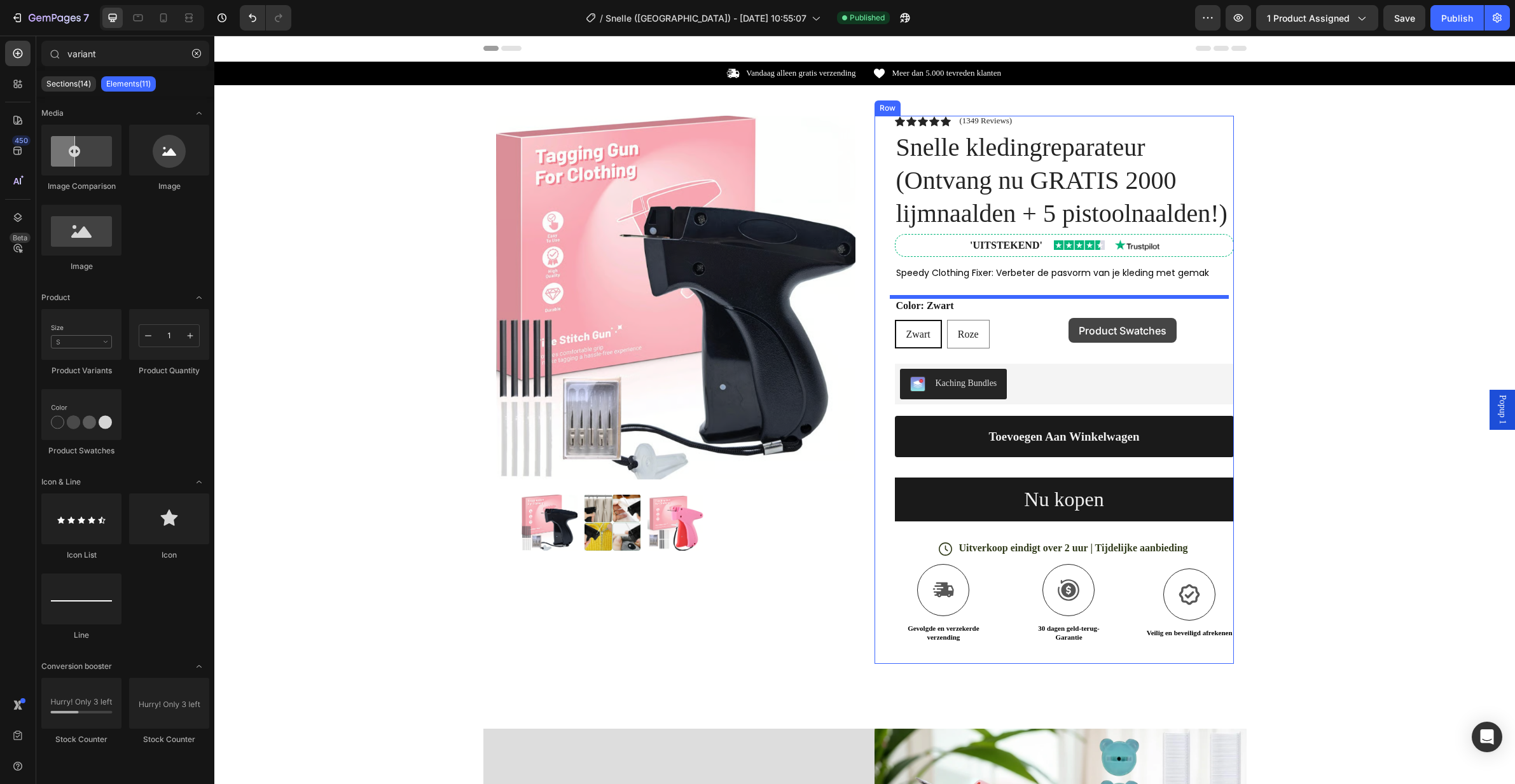
drag, startPoint x: 314, startPoint y: 463, endPoint x: 1068, endPoint y: 317, distance: 768.0
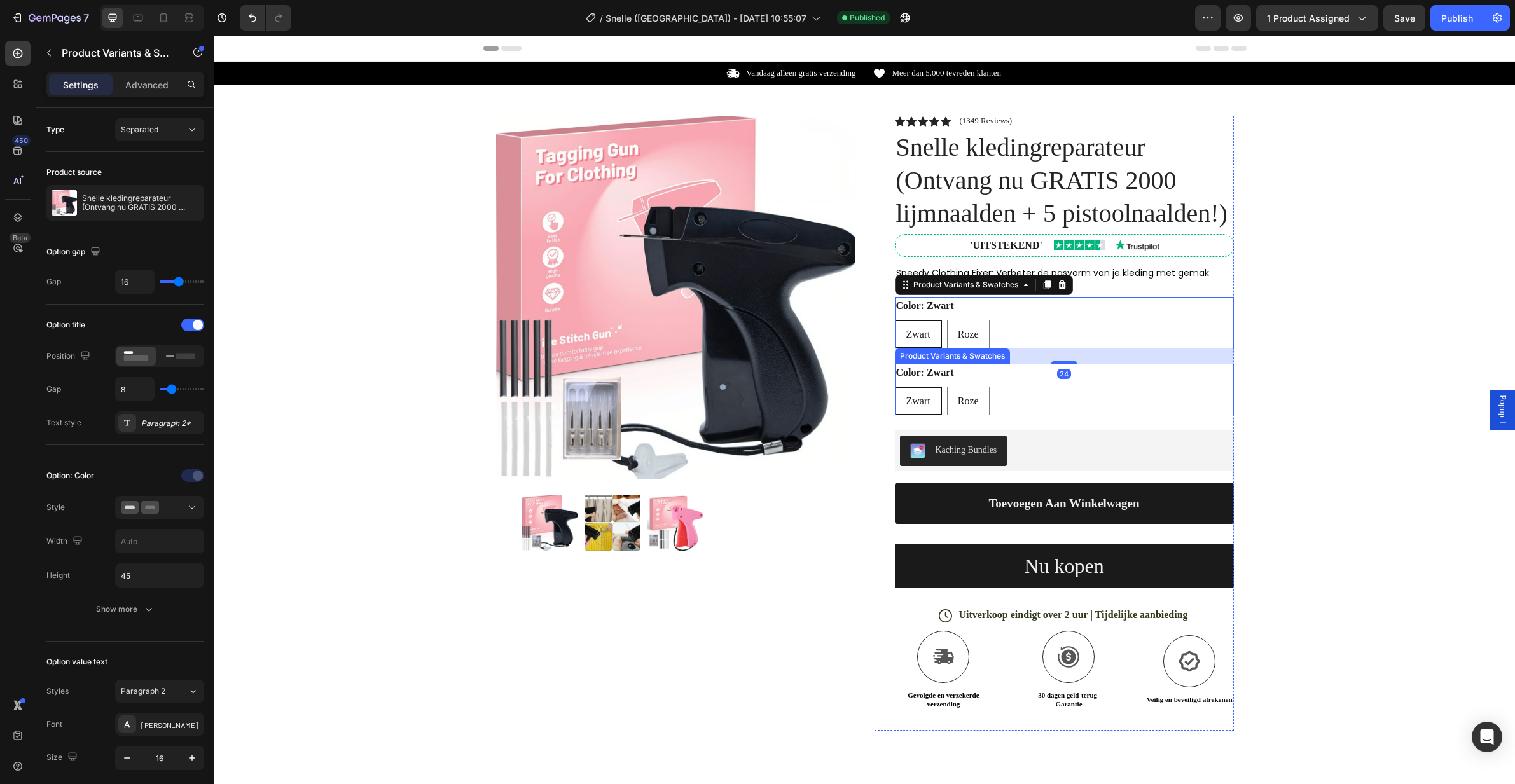
click at [1030, 390] on div "Zwart Zwart Zwart Roze Roze Roze" at bounding box center [1064, 400] width 339 height 28
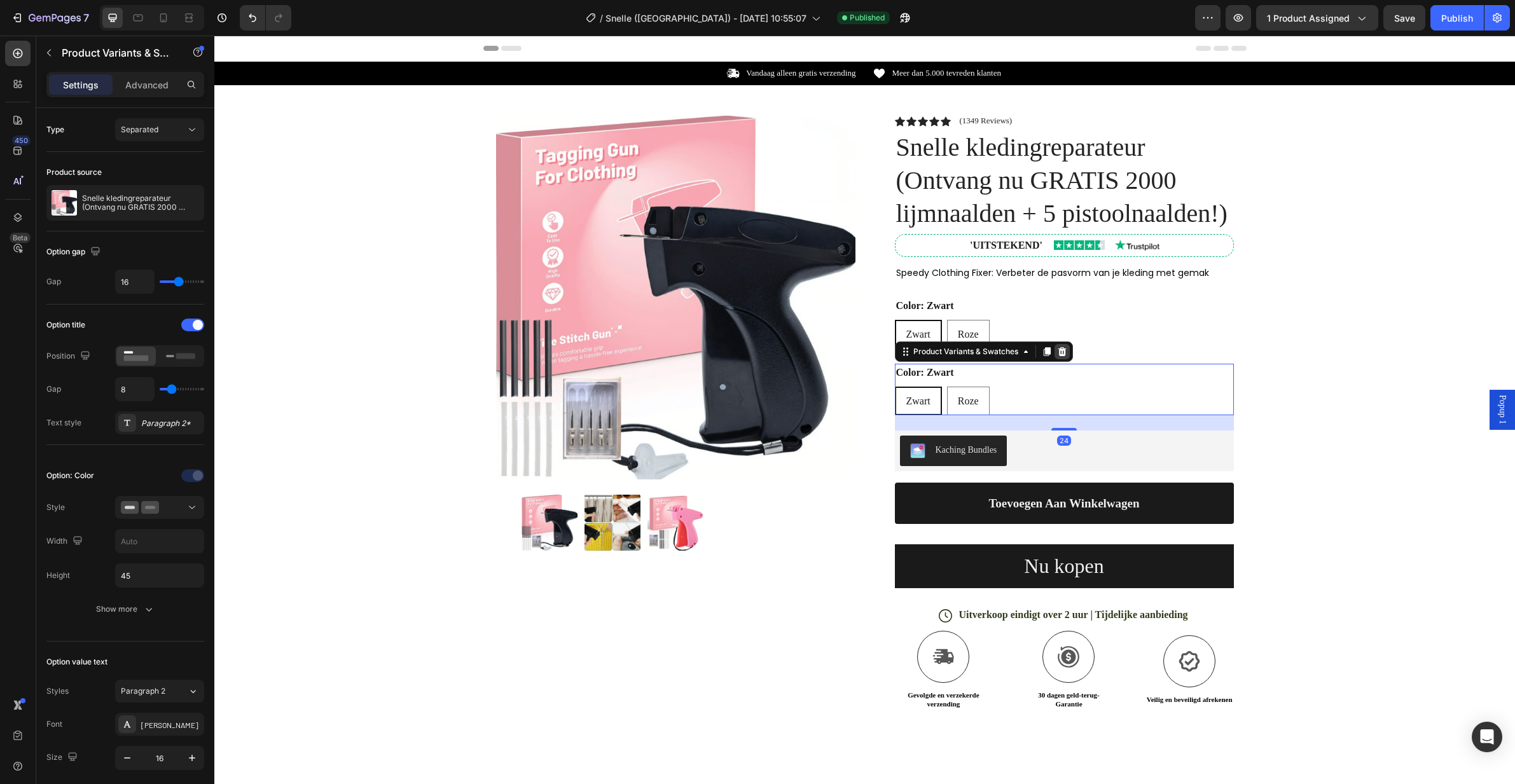
click at [1057, 351] on icon at bounding box center [1061, 351] width 10 height 10
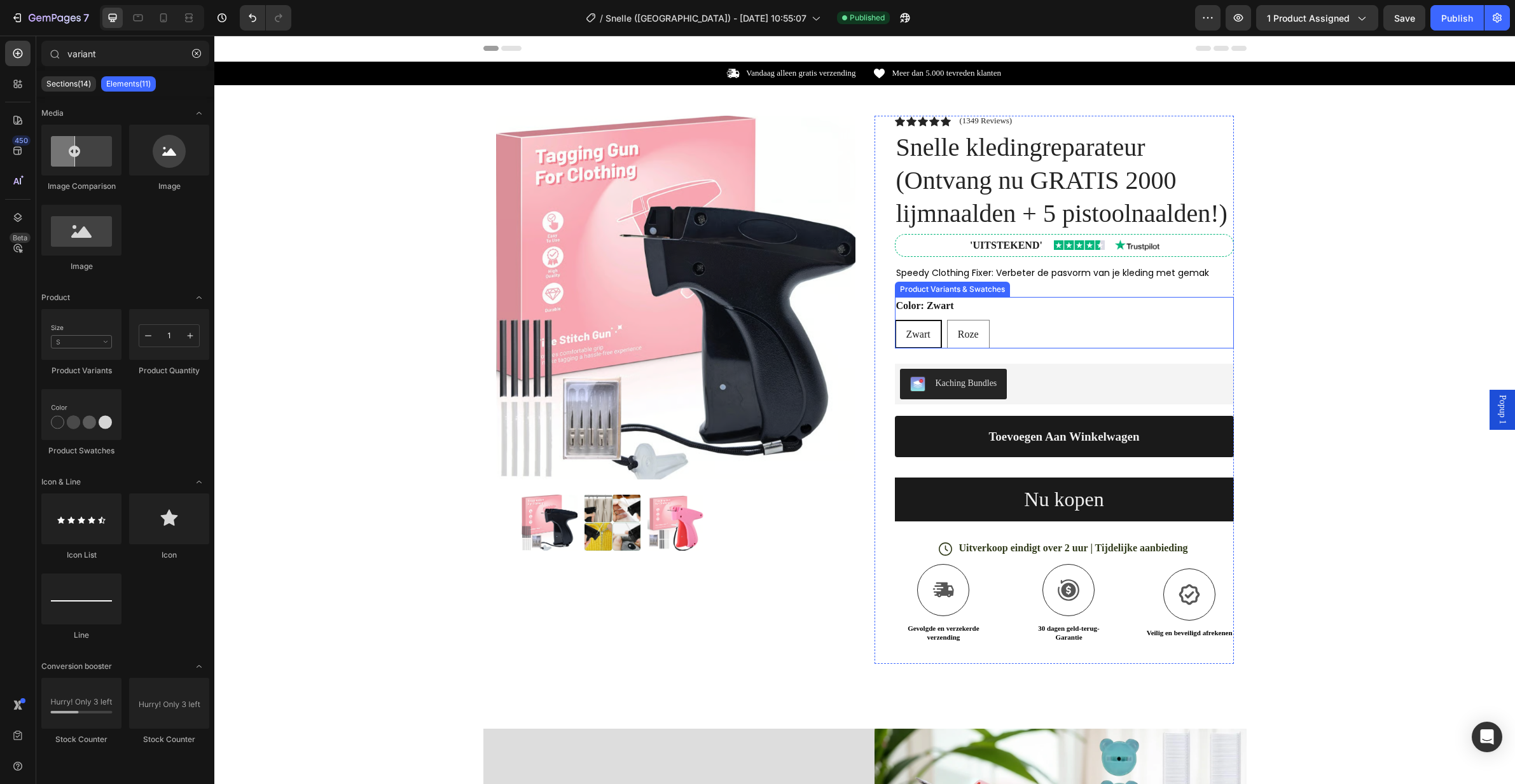
click at [1035, 312] on div "Color: Zwart Zwart Zwart Zwart Roze Roze Roze" at bounding box center [1064, 322] width 339 height 51
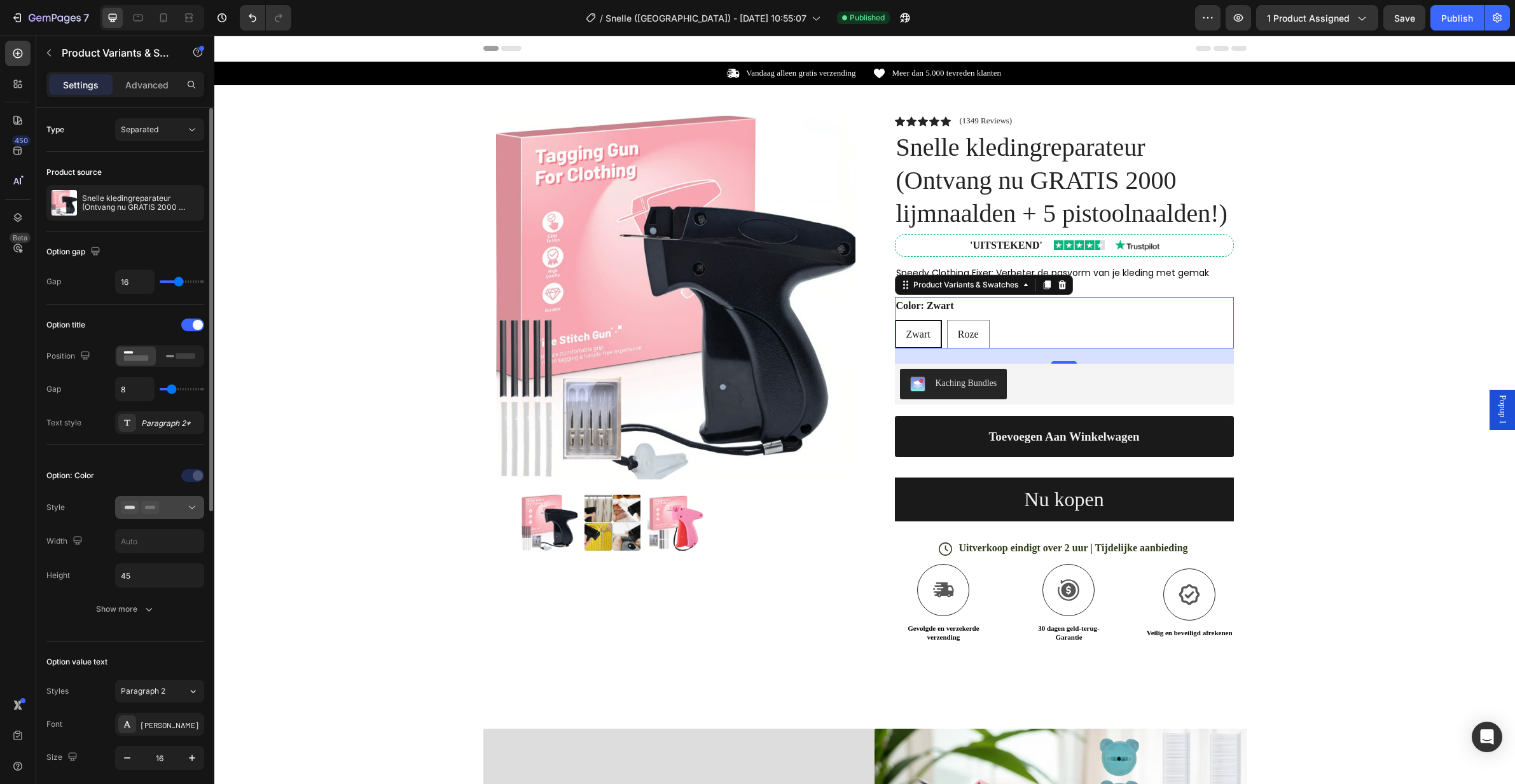
click at [138, 500] on button at bounding box center [160, 507] width 89 height 23
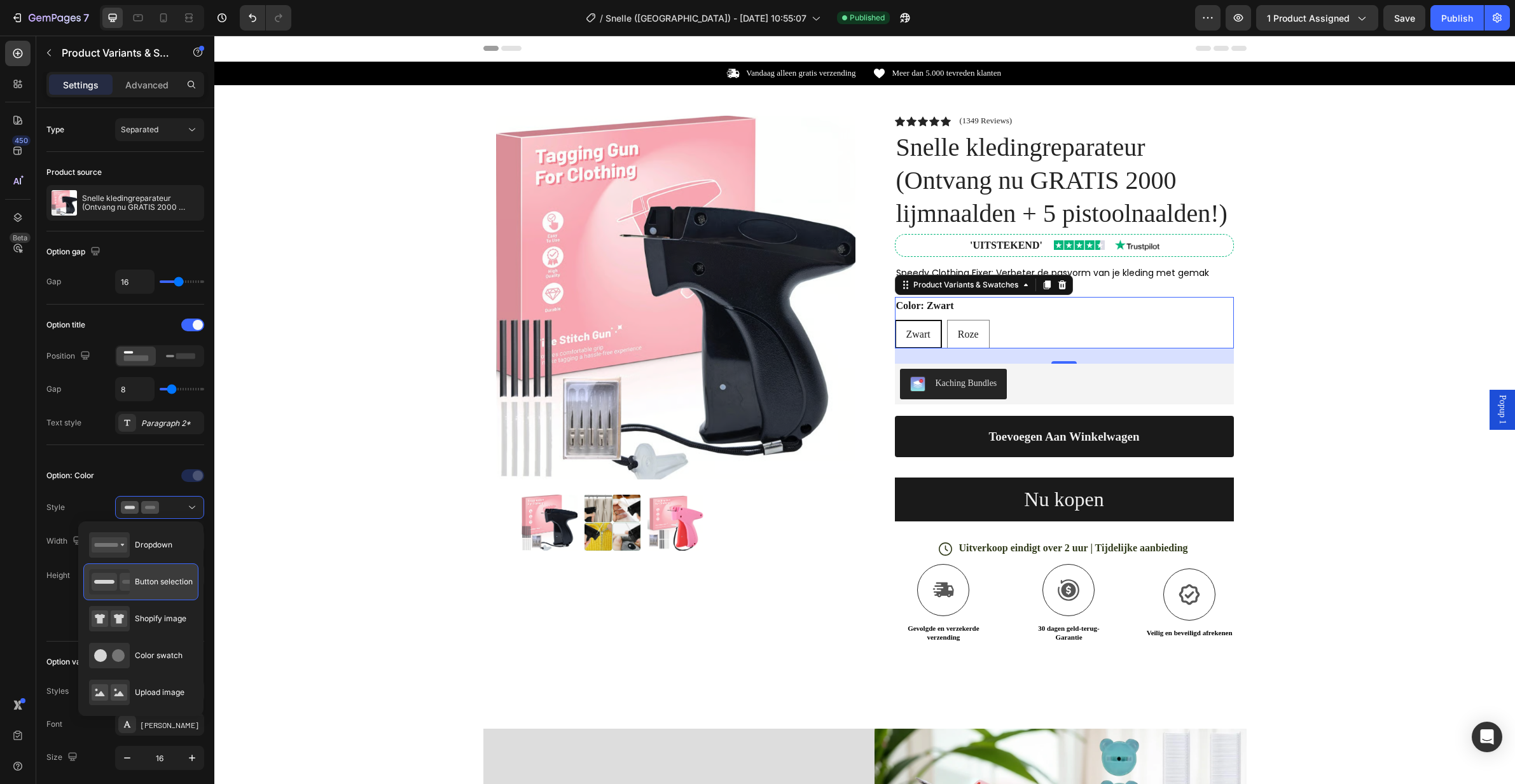
click at [152, 580] on span "Button selection" at bounding box center [163, 582] width 58 height 12
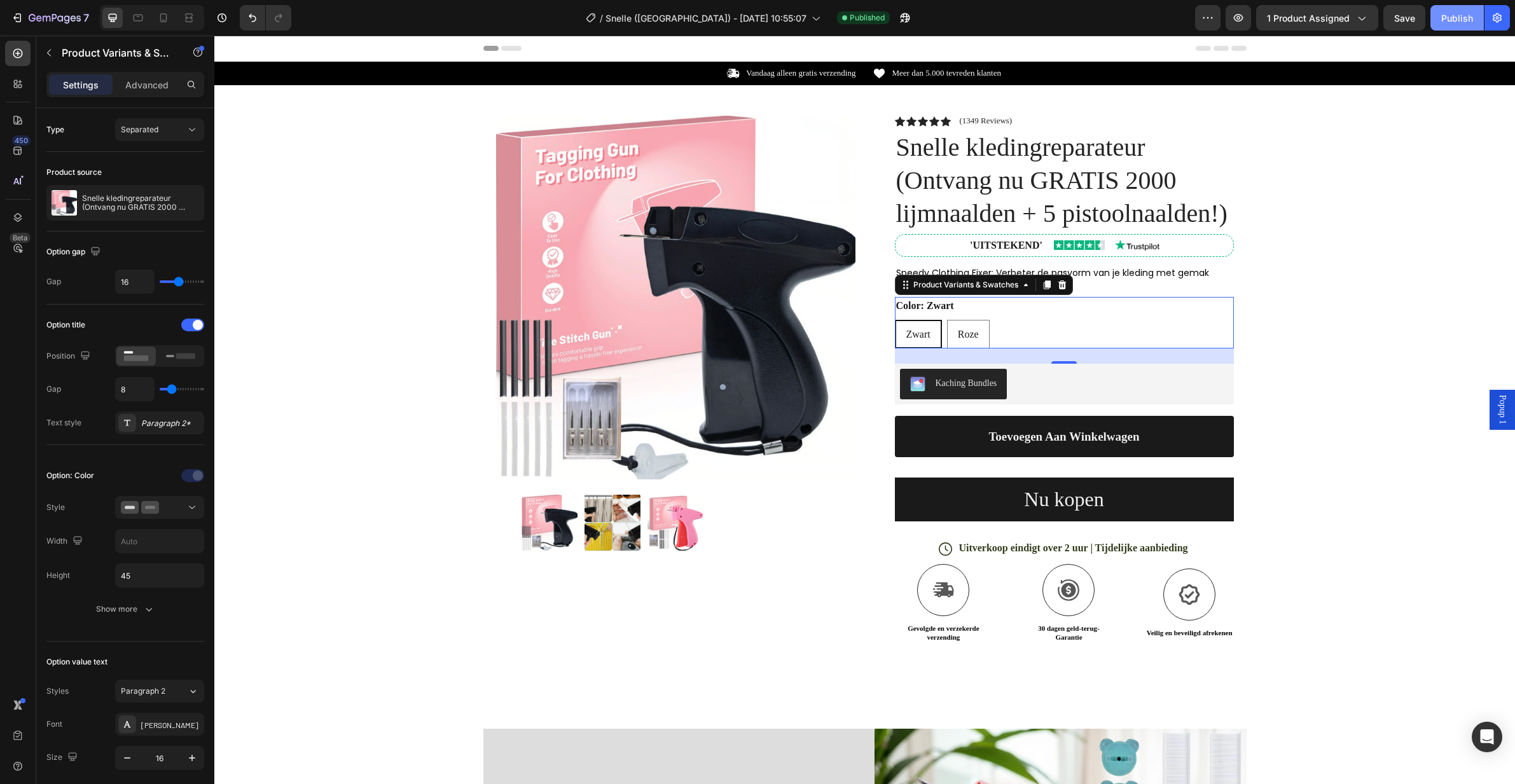
click at [1458, 18] on div "Publish" at bounding box center [1457, 18] width 32 height 13
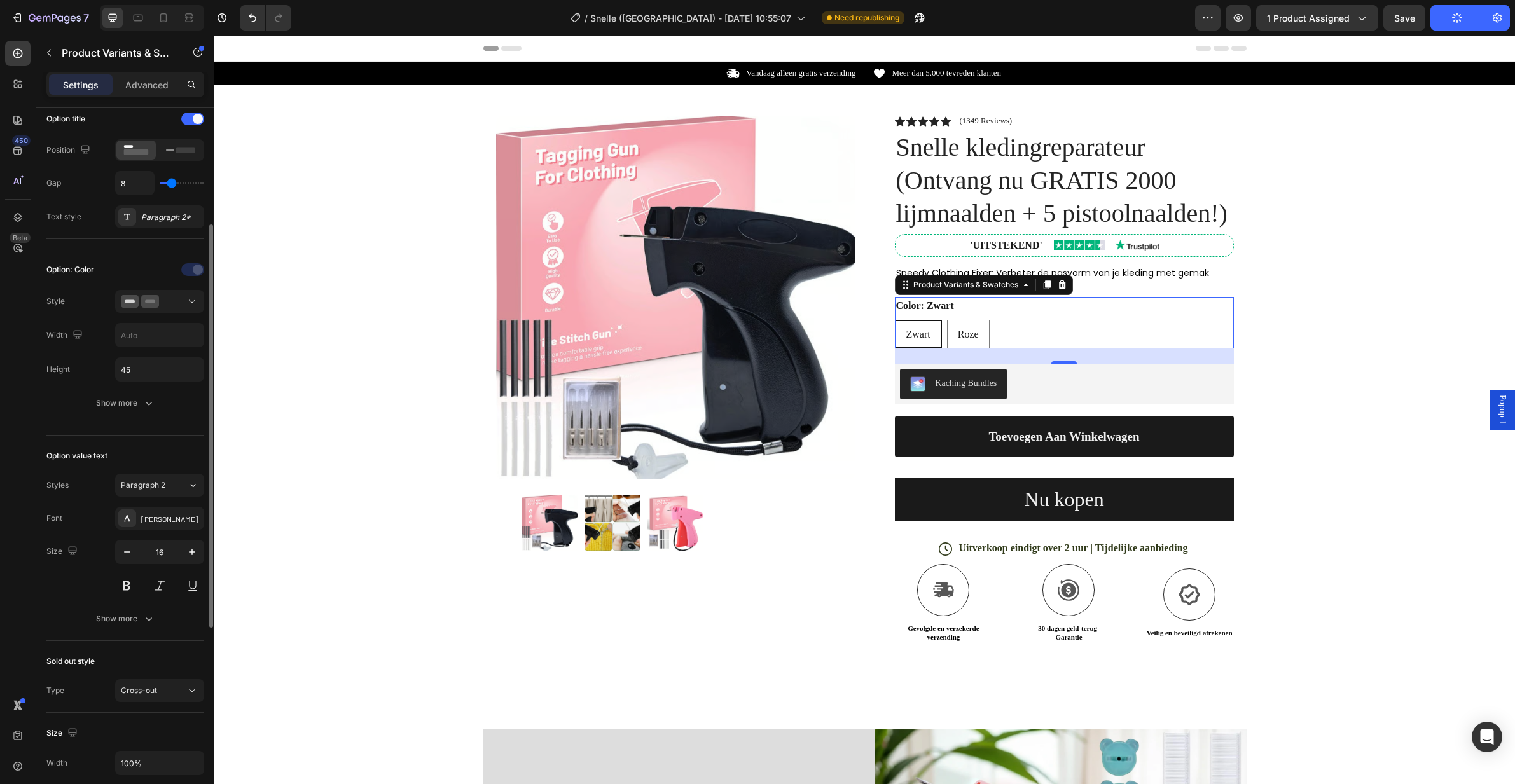
scroll to position [318, 0]
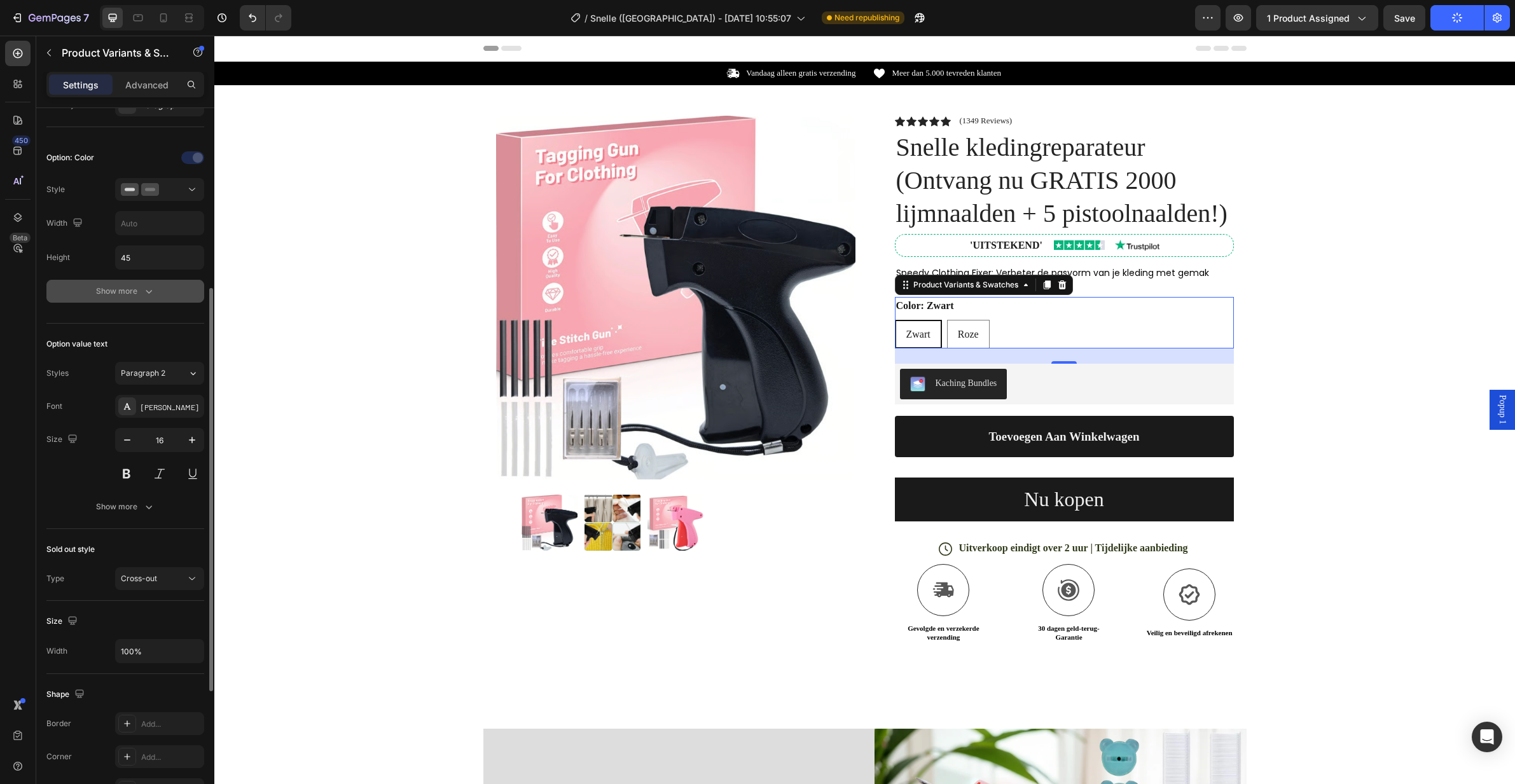
click at [148, 283] on button "Show more" at bounding box center [125, 291] width 158 height 23
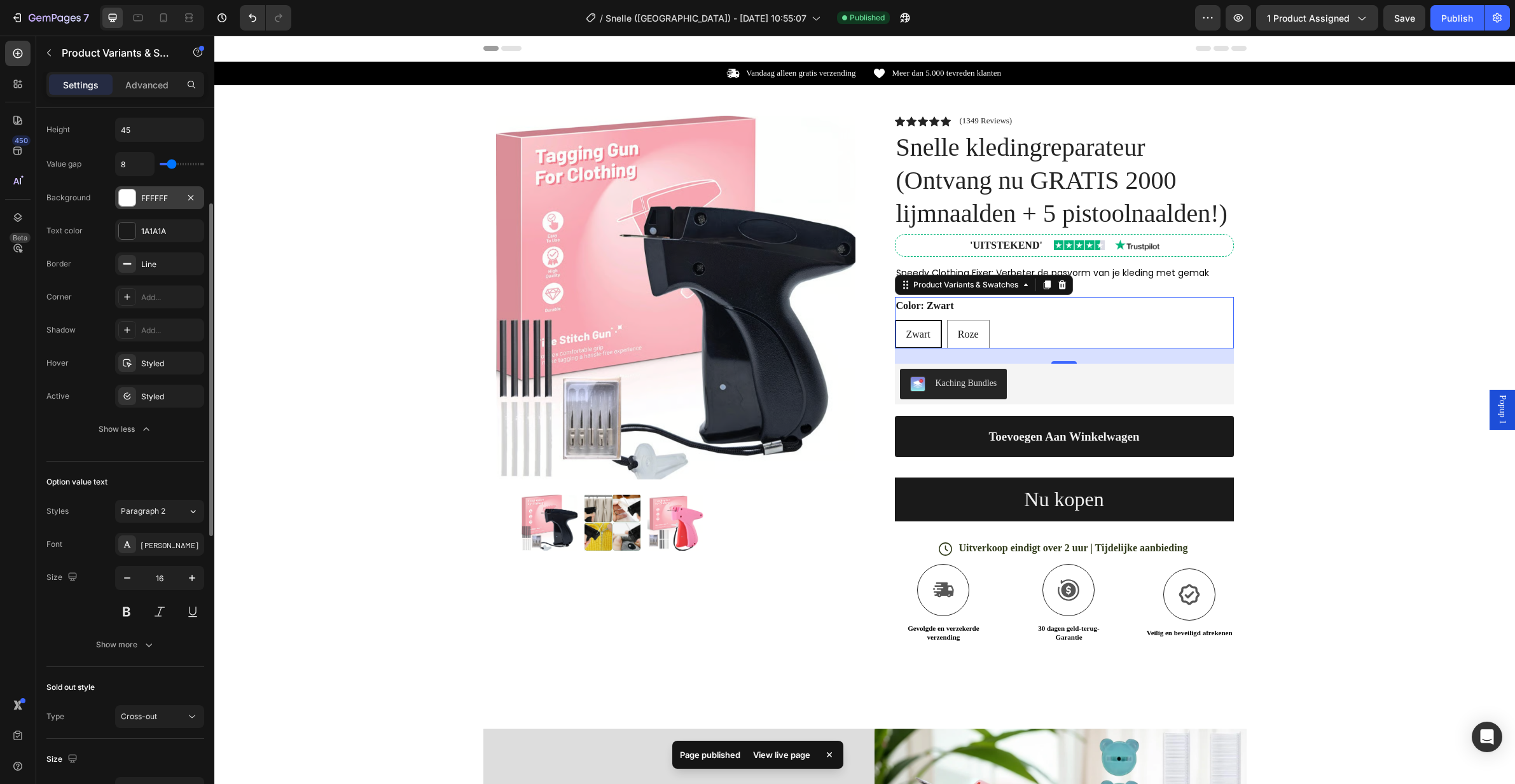
scroll to position [551, 0]
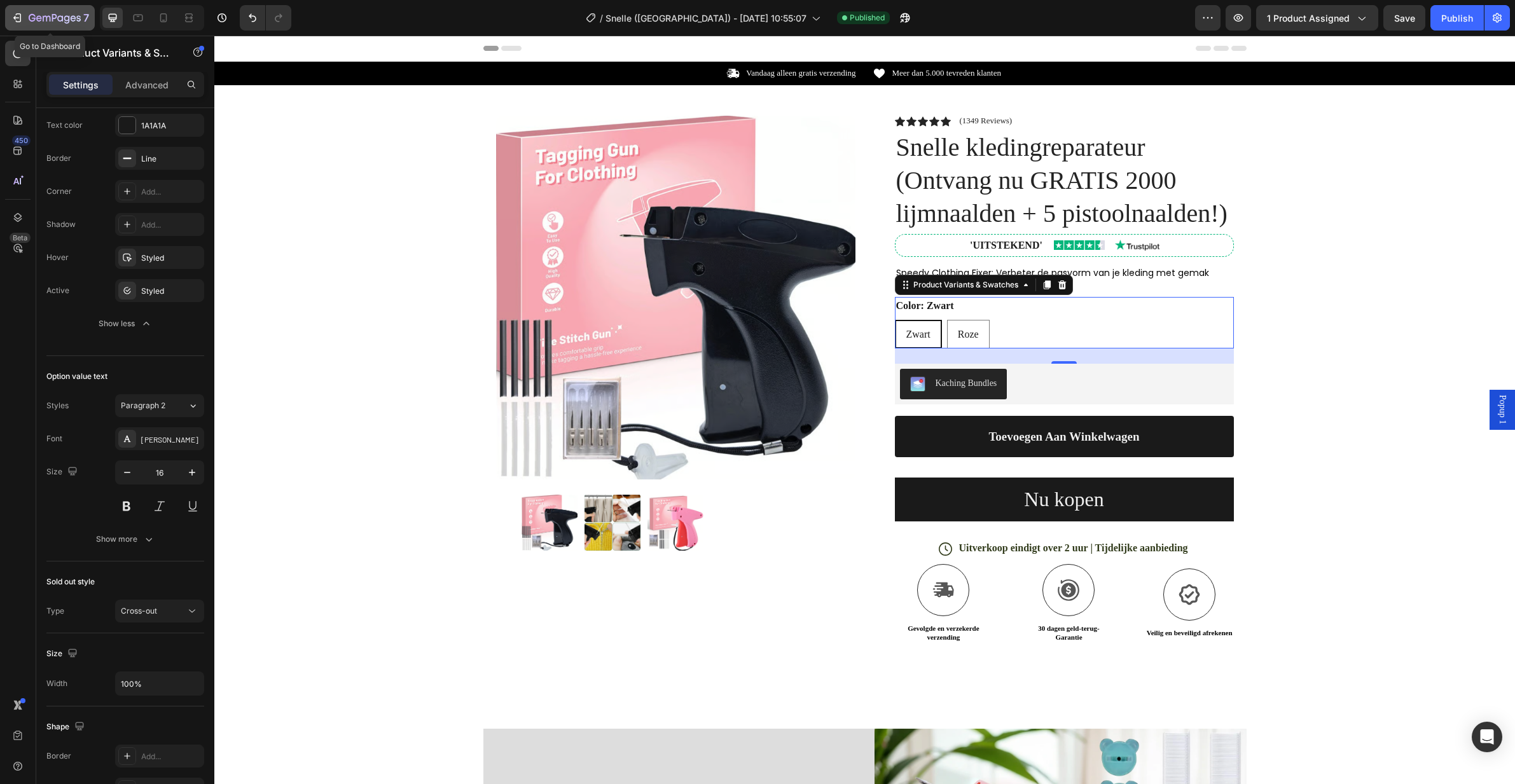
click at [20, 17] on icon "button" at bounding box center [17, 18] width 13 height 13
